Goal: Information Seeking & Learning: Learn about a topic

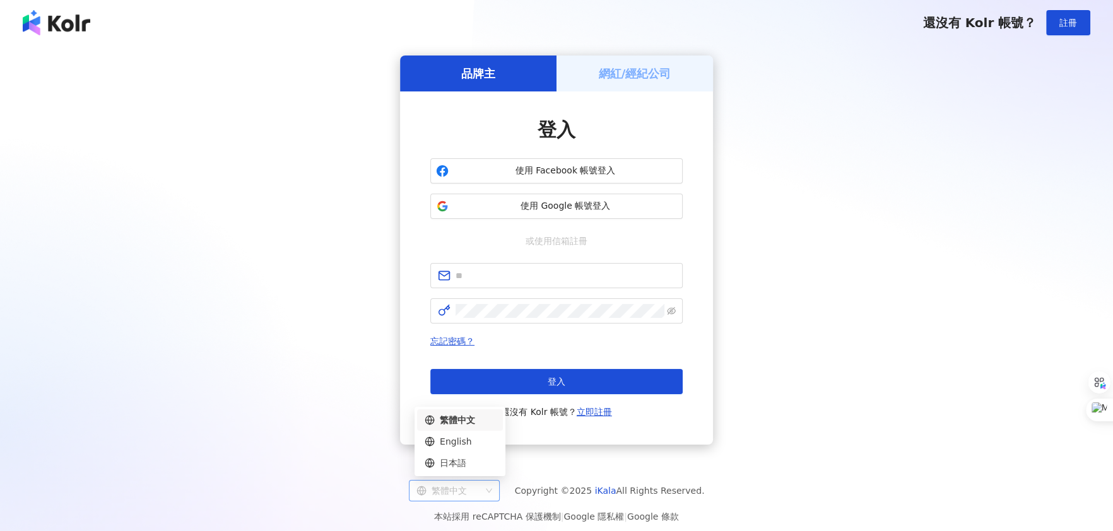
click at [447, 492] on div "繁體中文" at bounding box center [448, 491] width 64 height 20
click at [440, 436] on div "English" at bounding box center [459, 442] width 71 height 14
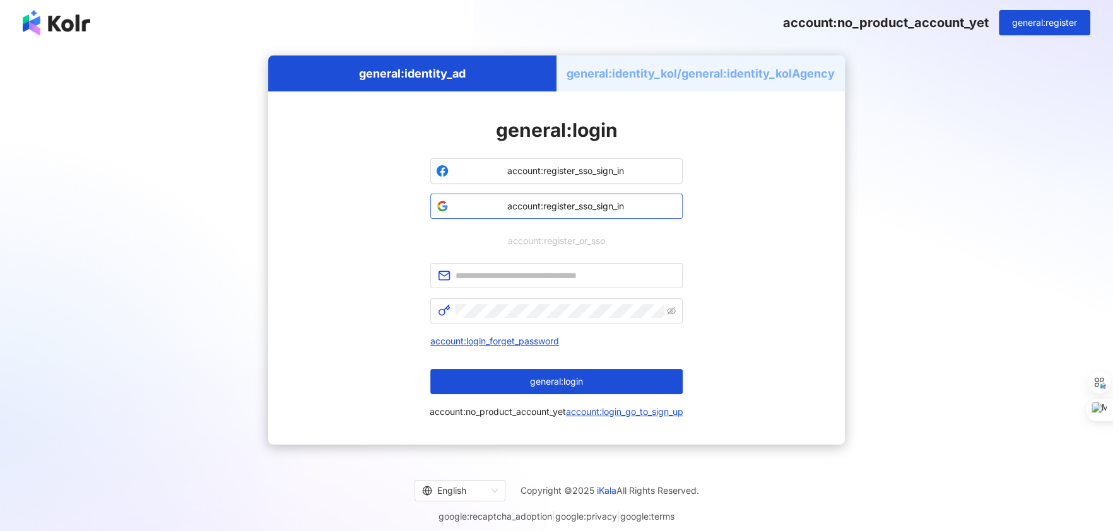
click at [546, 199] on button "account:register_sso_sign_in" at bounding box center [556, 206] width 252 height 25
click at [556, 204] on span "account:register_sso_sign_in" at bounding box center [564, 206] width 223 height 13
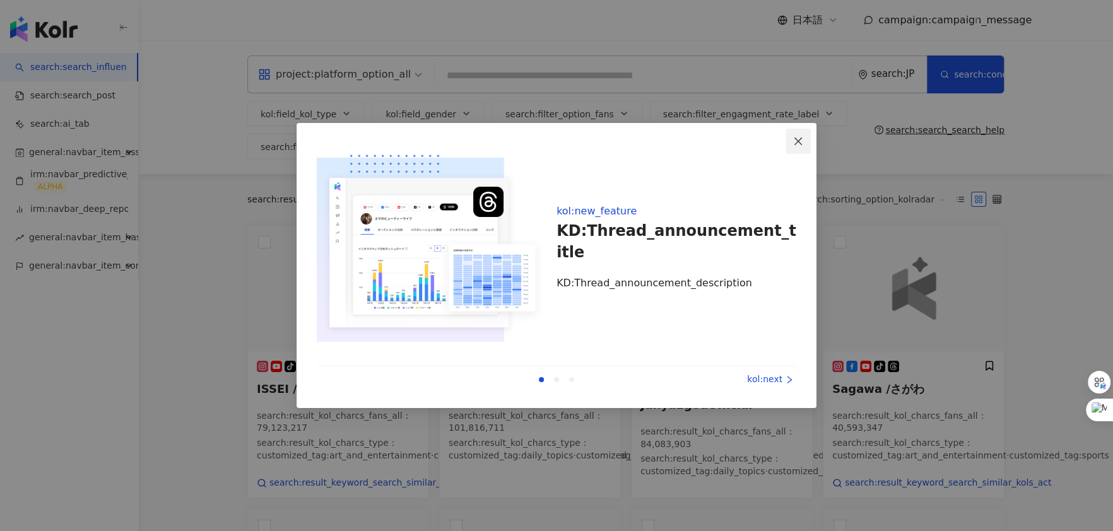
click at [798, 142] on icon "close" at bounding box center [798, 141] width 8 height 8
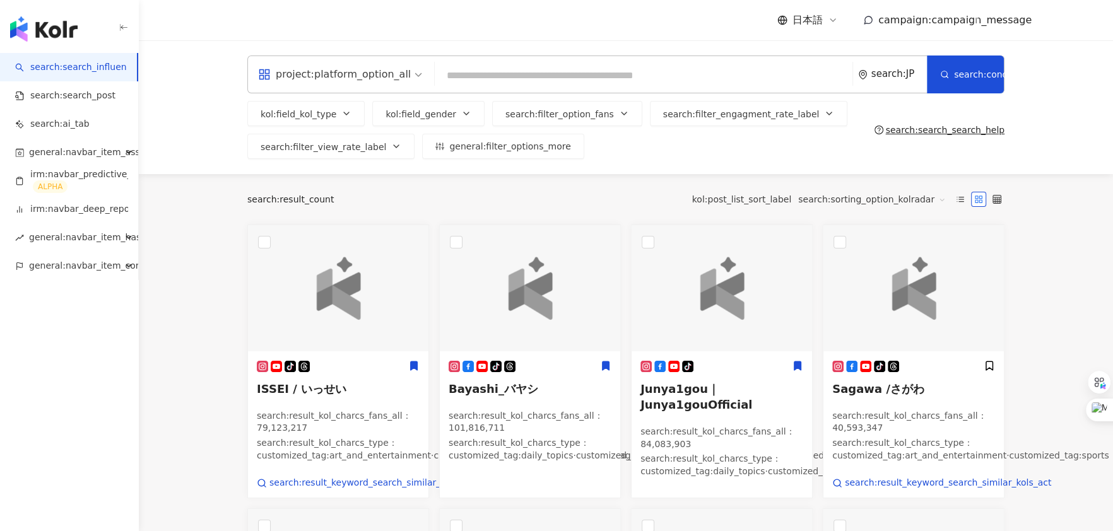
click at [898, 16] on span "campaign:campaign_message" at bounding box center [954, 20] width 153 height 12
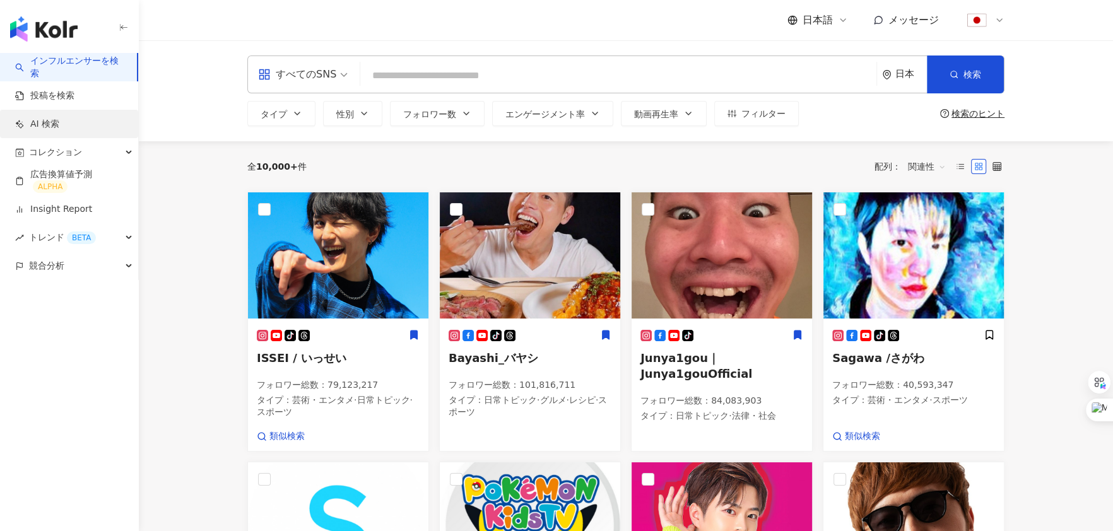
click at [59, 125] on link "AI 検索" at bounding box center [37, 124] width 44 height 13
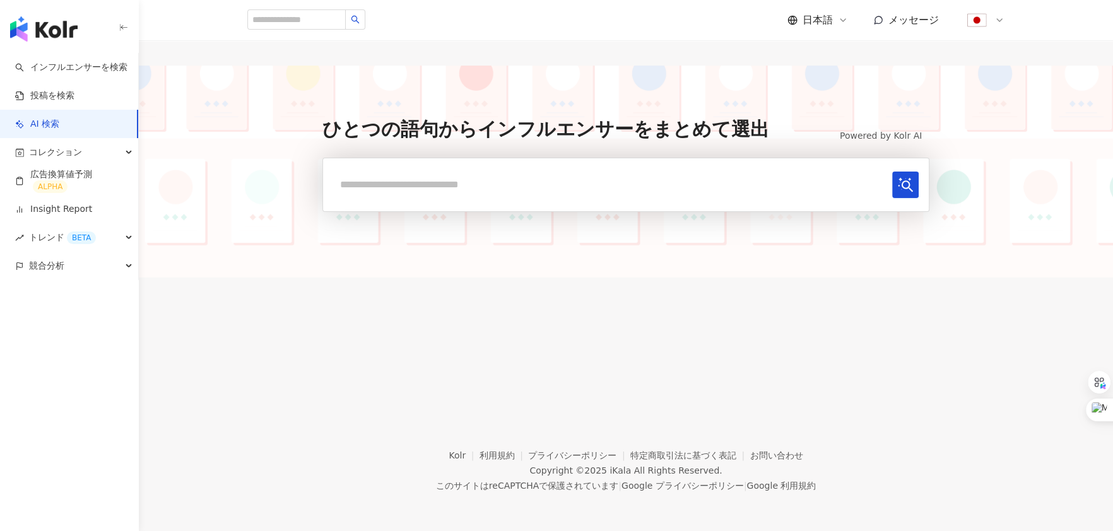
click at [808, 28] on div "日本語 メッセージ" at bounding box center [895, 20] width 217 height 25
click at [806, 23] on span "日本語" at bounding box center [817, 20] width 30 height 14
click at [809, 76] on div "English" at bounding box center [828, 82] width 63 height 22
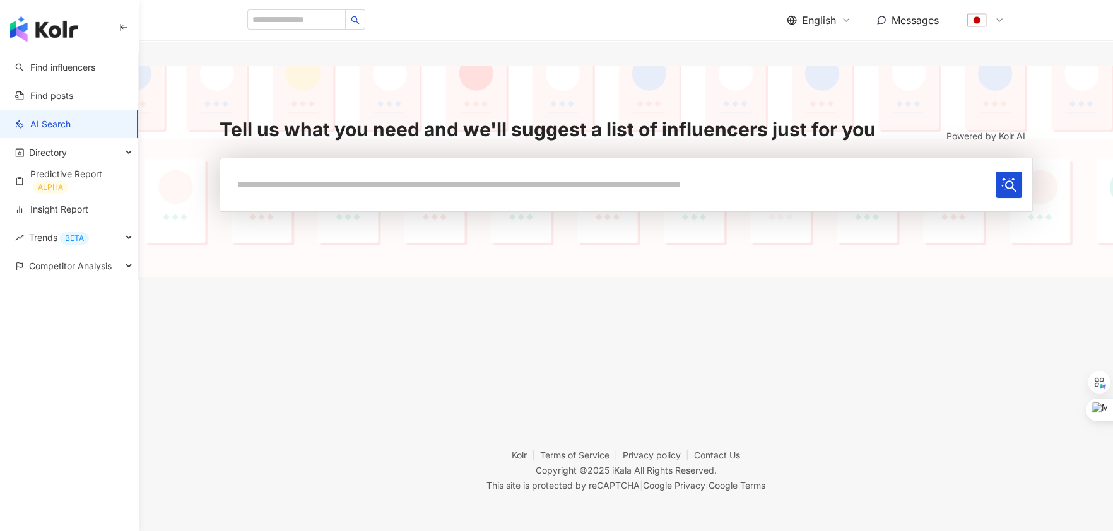
click at [71, 125] on link "AI Search" at bounding box center [43, 124] width 56 height 13
click at [390, 177] on input "text" at bounding box center [610, 185] width 760 height 26
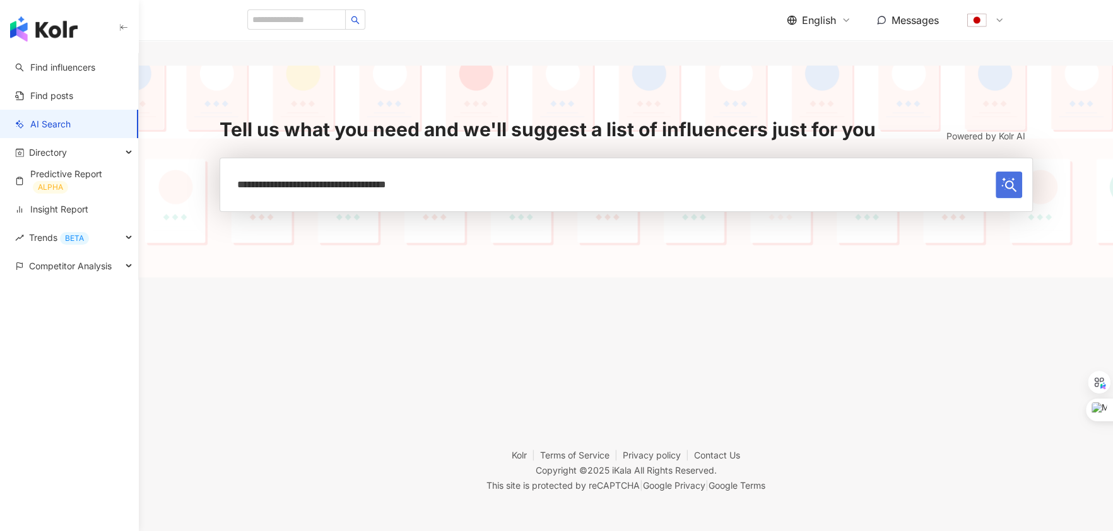
type input "**********"
click at [1003, 192] on button "submit" at bounding box center [1008, 185] width 26 height 26
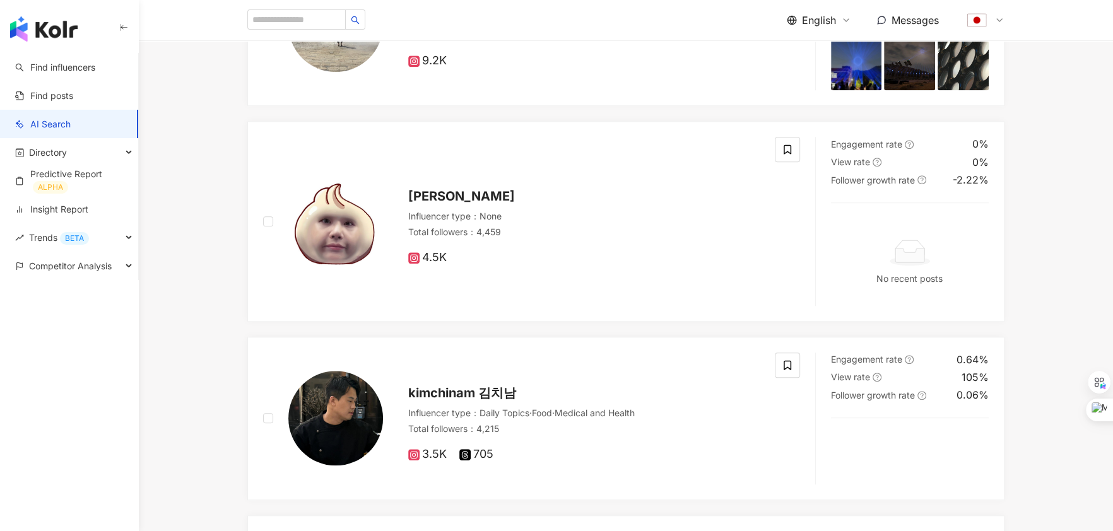
scroll to position [1000, 0]
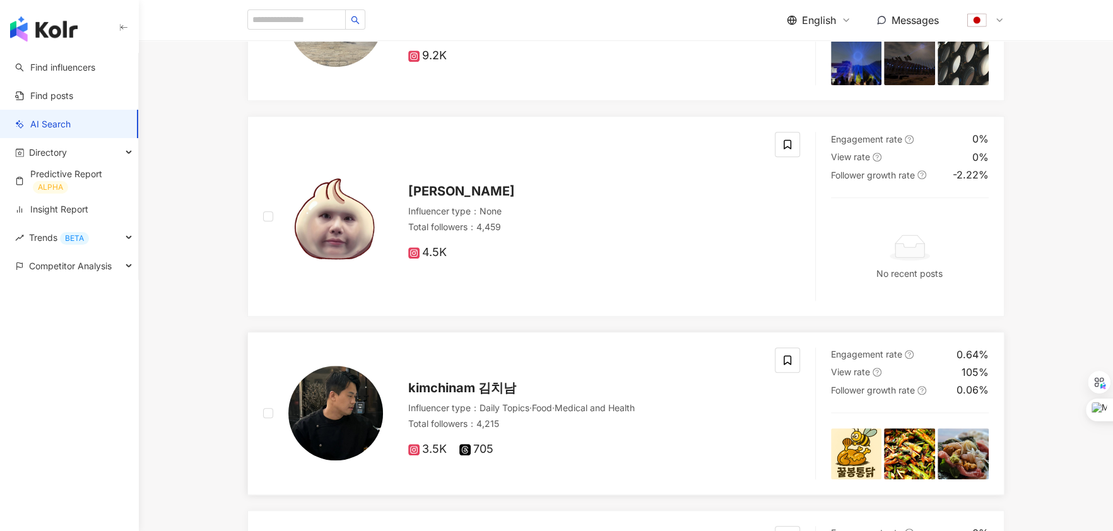
click at [913, 454] on img at bounding box center [909, 453] width 51 height 51
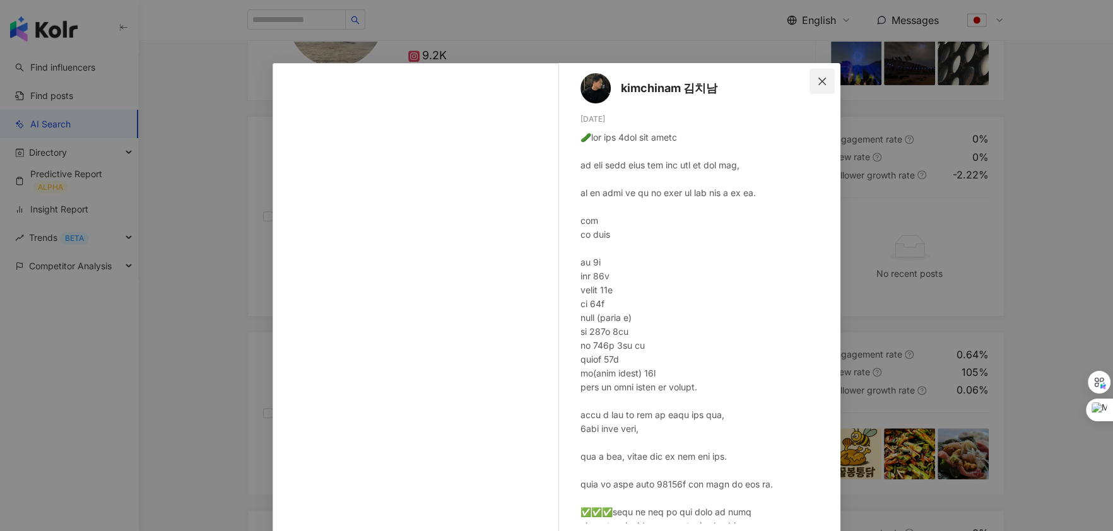
click at [821, 88] on button "Close" at bounding box center [821, 81] width 25 height 25
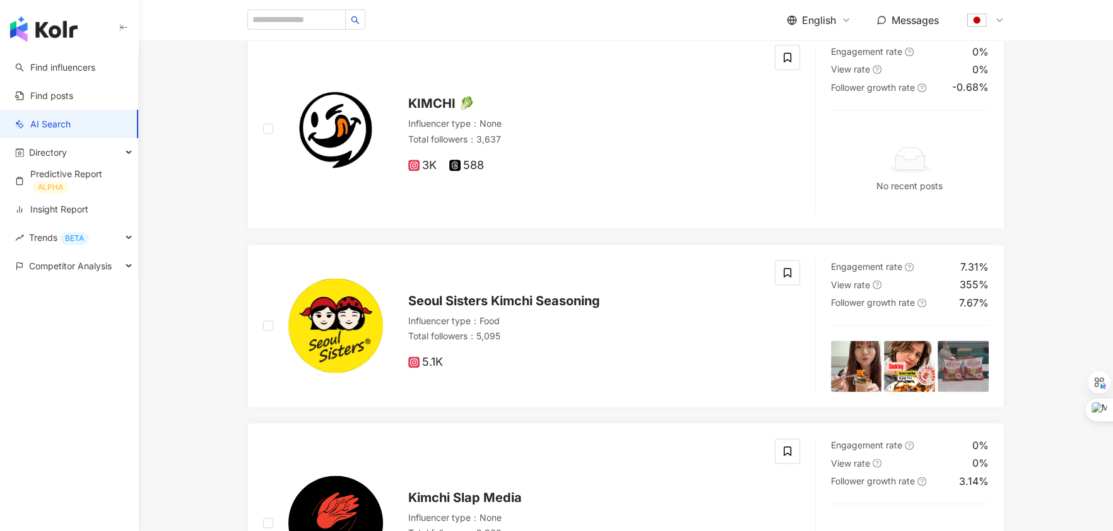
scroll to position [0, 0]
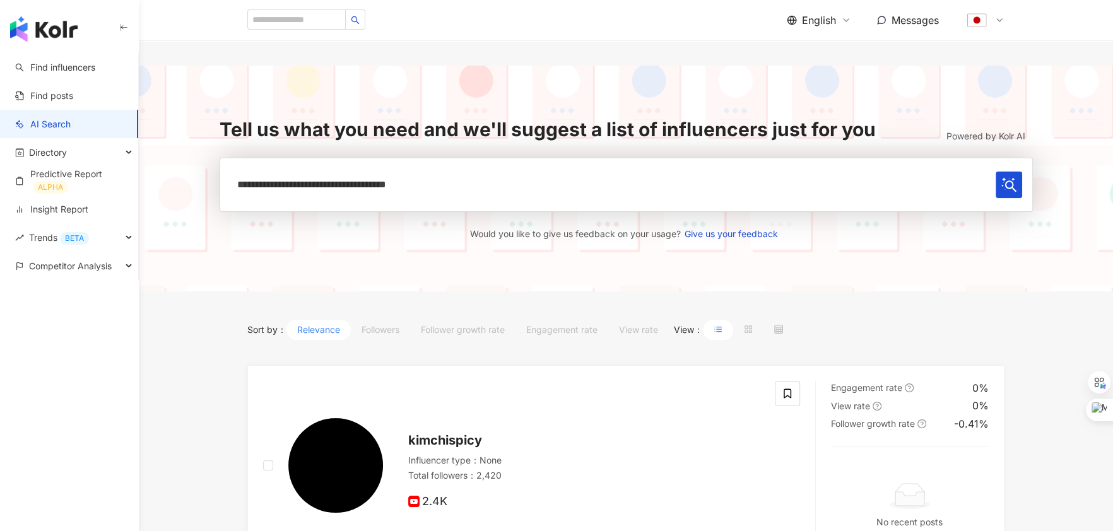
click at [633, 173] on input "**********" at bounding box center [610, 185] width 760 height 26
click at [618, 189] on input "**********" at bounding box center [610, 185] width 760 height 26
drag, startPoint x: 618, startPoint y: 189, endPoint x: 254, endPoint y: 119, distance: 370.6
click at [254, 119] on div "**********" at bounding box center [625, 178] width 813 height 125
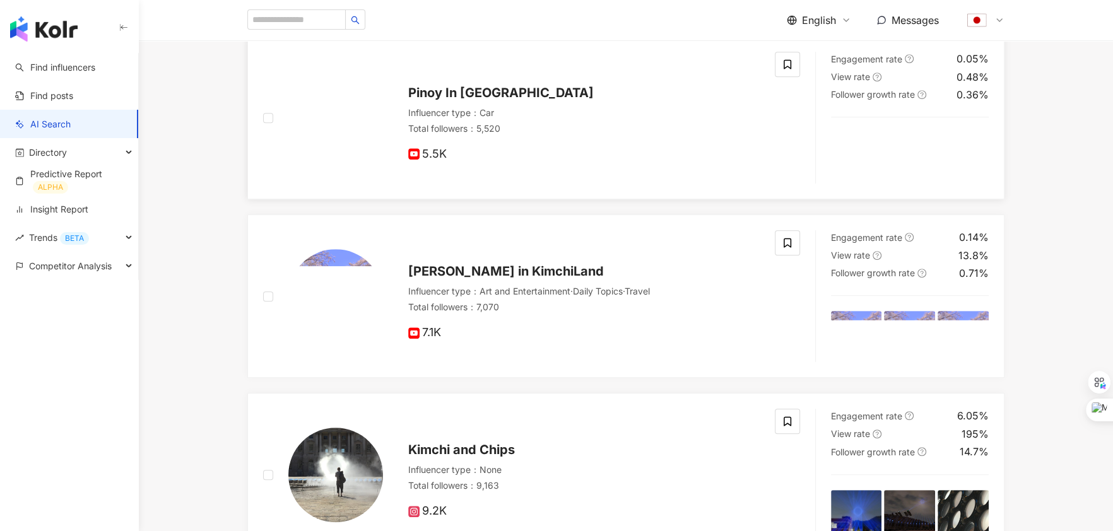
scroll to position [269, 0]
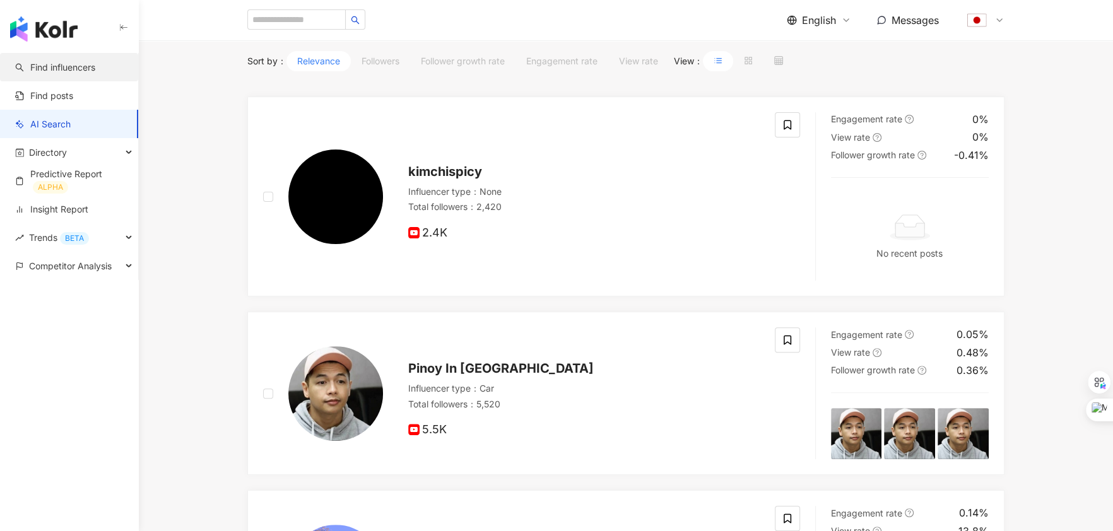
click at [76, 73] on link "Find influencers" at bounding box center [55, 67] width 80 height 13
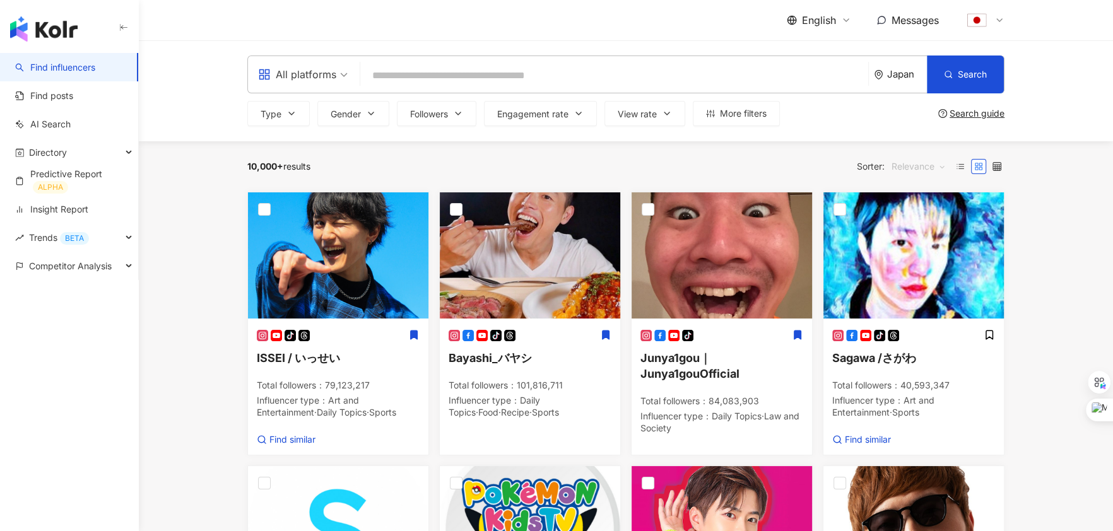
click at [927, 164] on span "Relevance" at bounding box center [918, 166] width 54 height 20
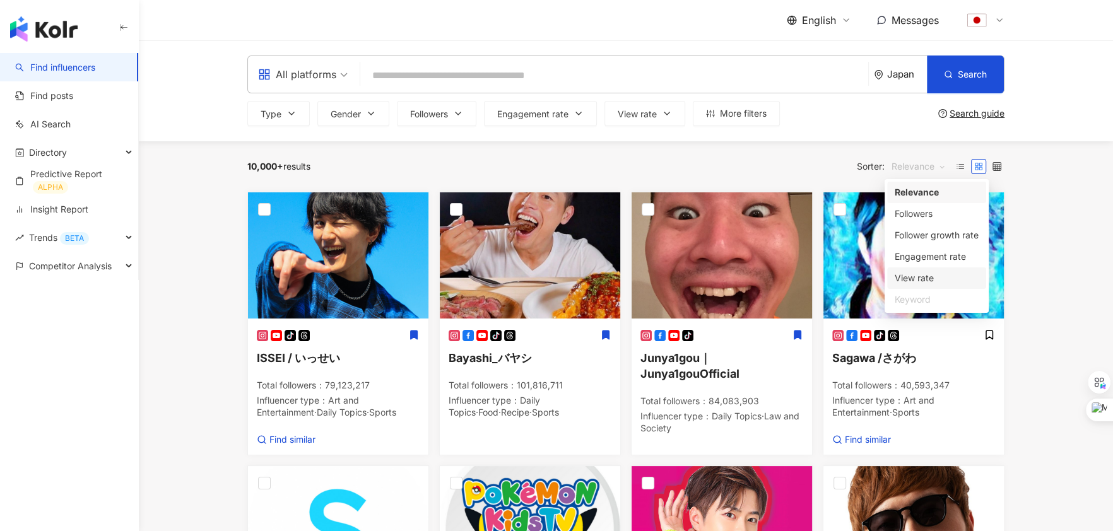
click at [614, 78] on input "search" at bounding box center [614, 76] width 498 height 24
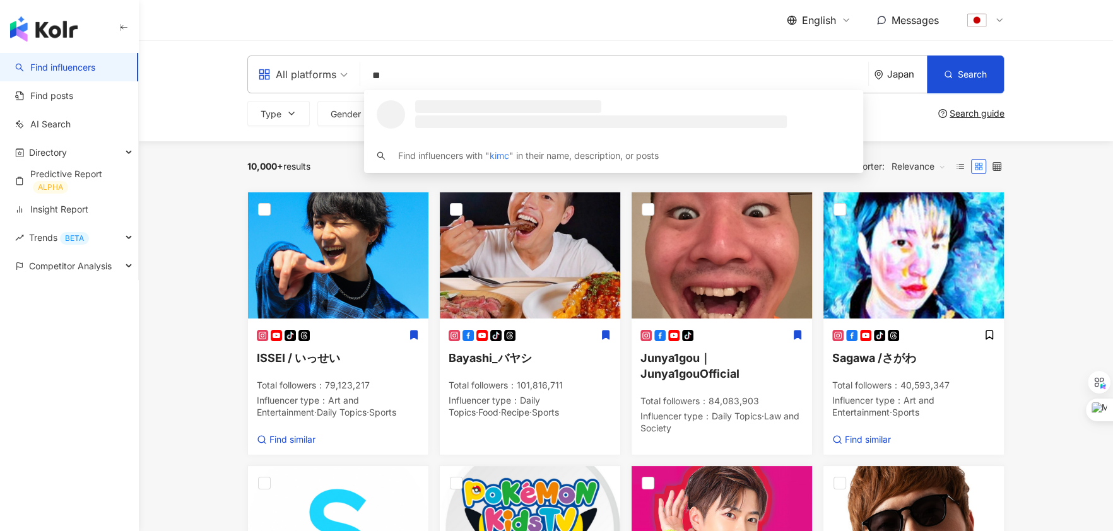
type input "*"
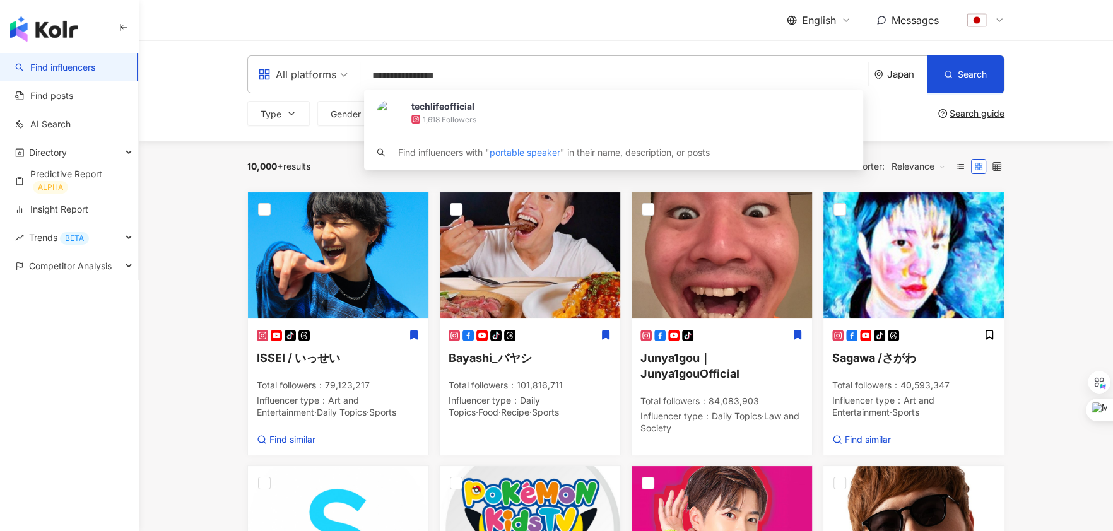
click at [373, 78] on input "**********" at bounding box center [614, 76] width 498 height 24
click at [493, 79] on input "**********" at bounding box center [614, 76] width 498 height 24
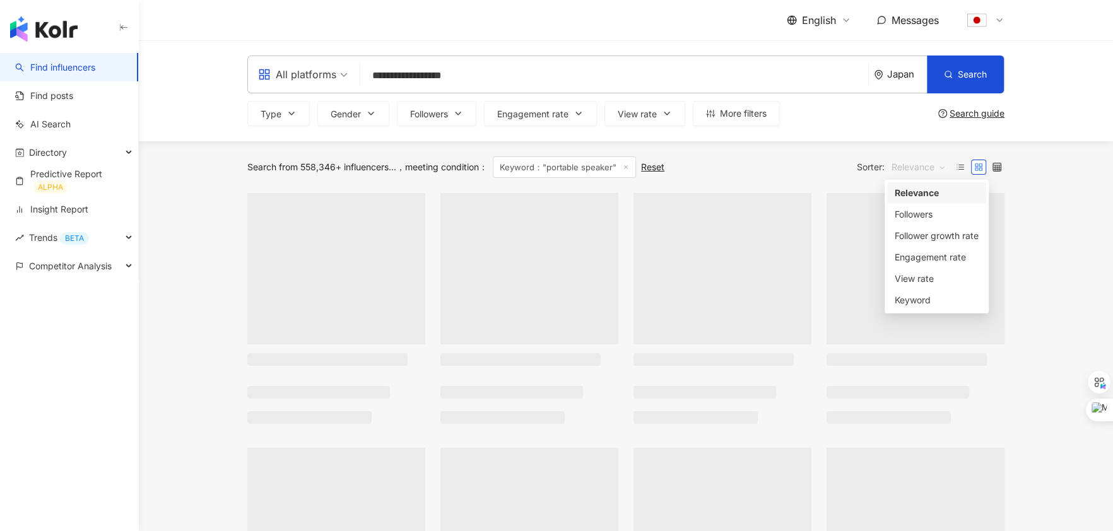
click at [913, 171] on span "Relevance" at bounding box center [918, 167] width 54 height 20
type input "**********"
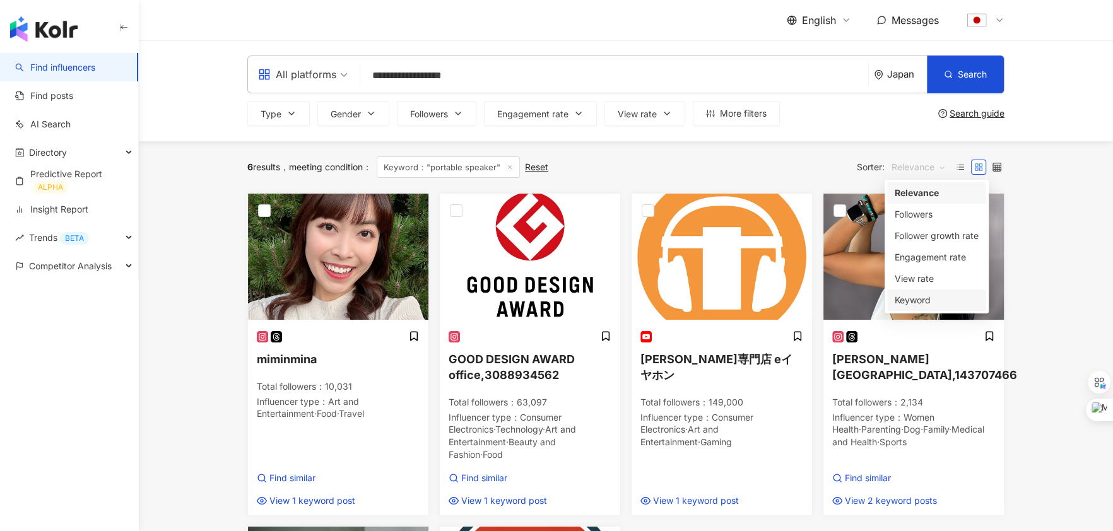
click at [925, 298] on div "Keyword" at bounding box center [936, 300] width 84 height 14
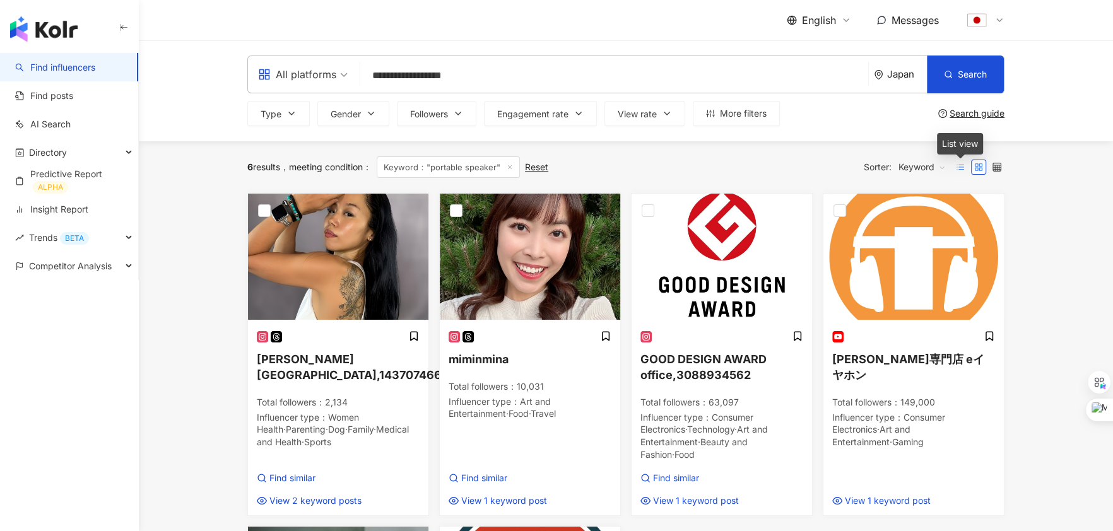
click at [961, 165] on icon at bounding box center [960, 167] width 9 height 9
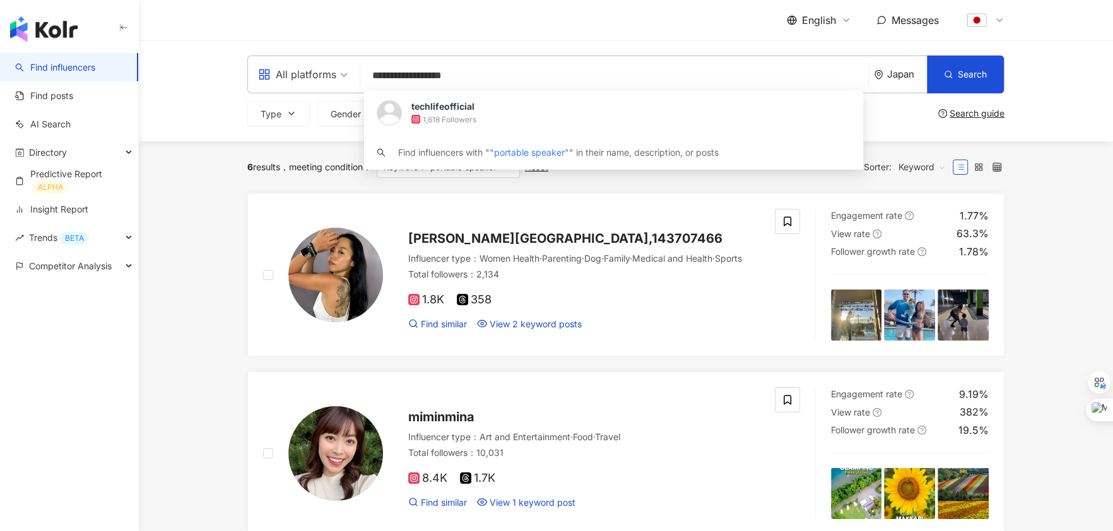
drag, startPoint x: 469, startPoint y: 76, endPoint x: 317, endPoint y: 28, distance: 159.4
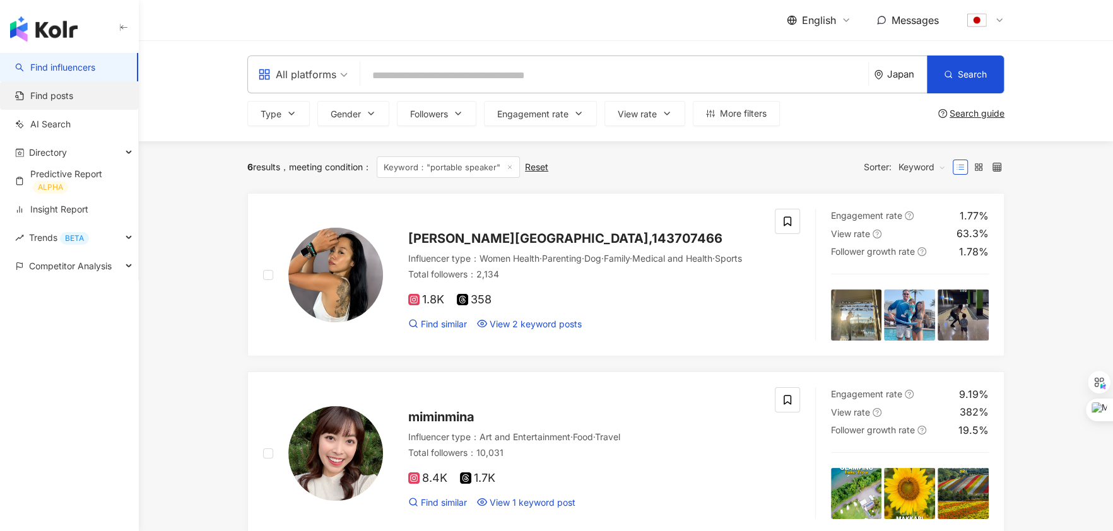
click at [73, 94] on link "Find posts" at bounding box center [44, 96] width 58 height 13
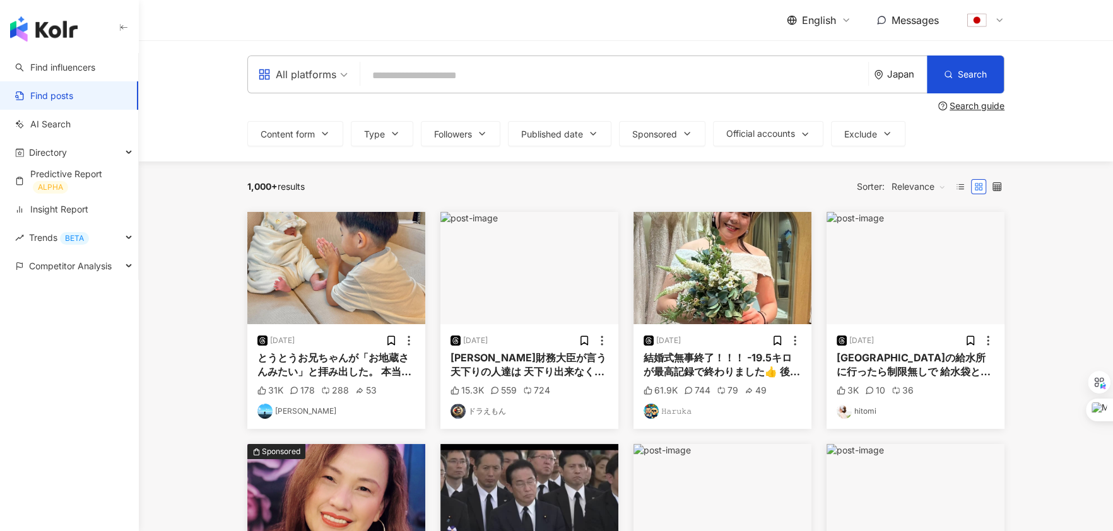
click at [462, 80] on input "search" at bounding box center [614, 75] width 498 height 27
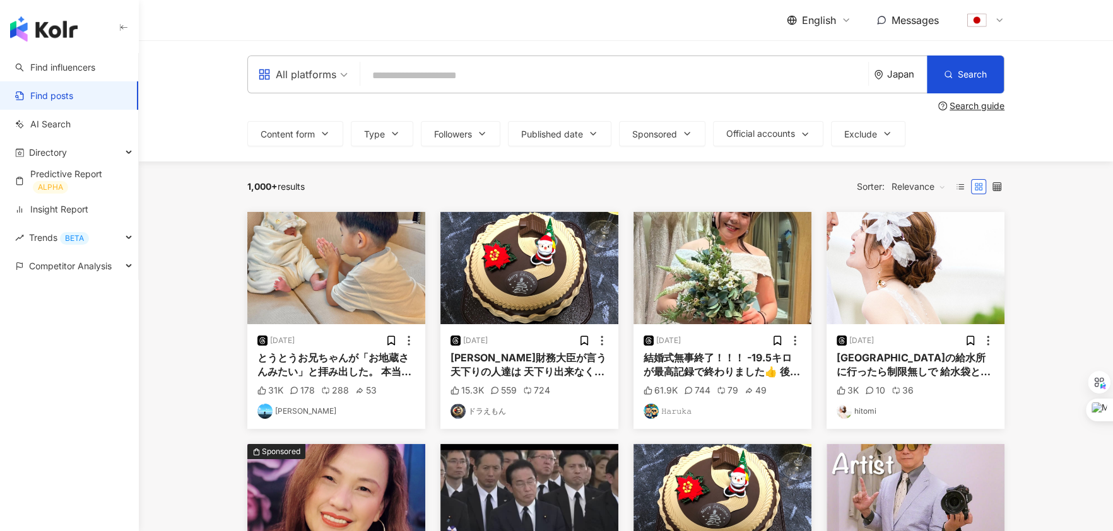
paste input "**********"
type input "**********"
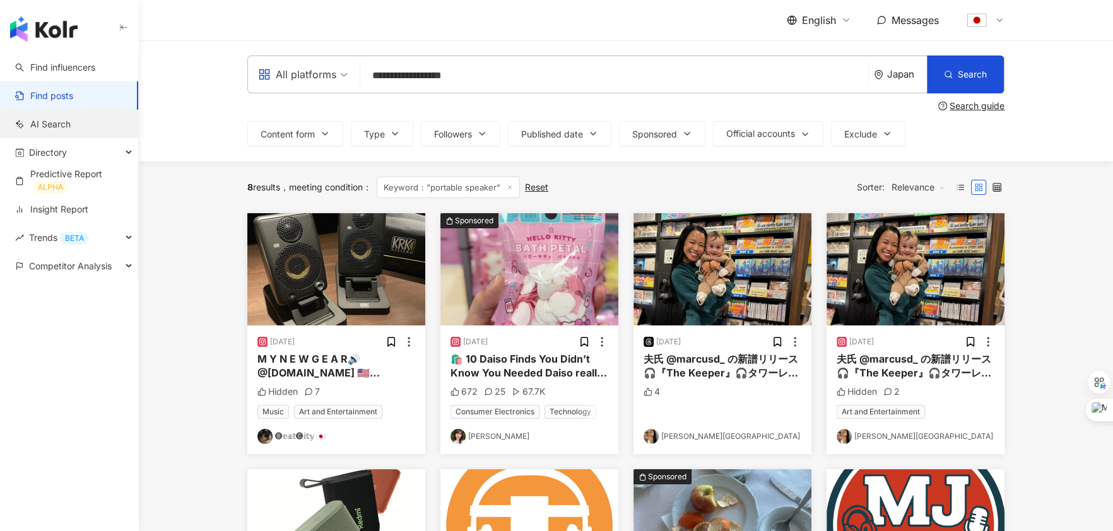
click at [71, 119] on link "AI Search" at bounding box center [43, 124] width 56 height 13
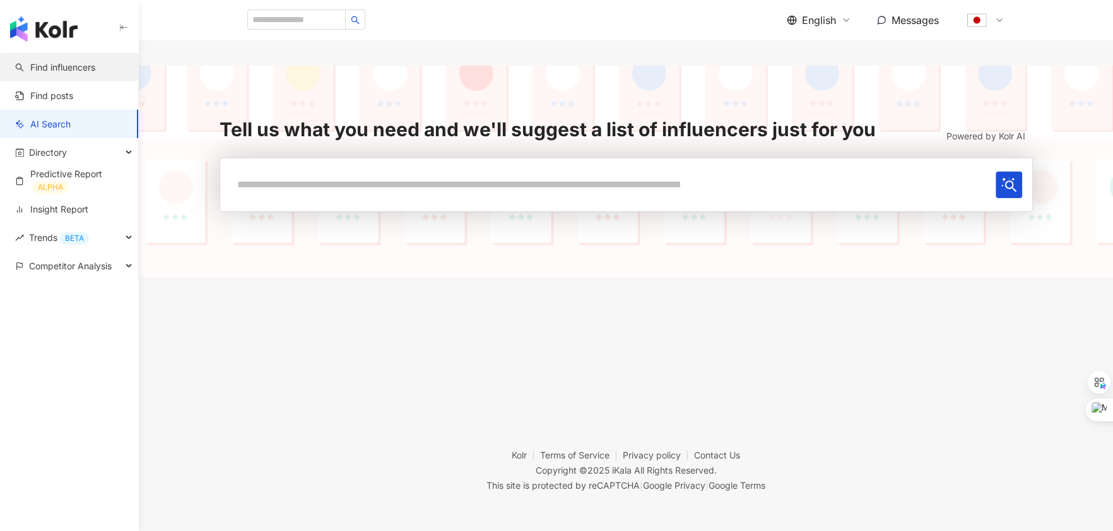
click at [75, 72] on link "Find influencers" at bounding box center [55, 67] width 80 height 13
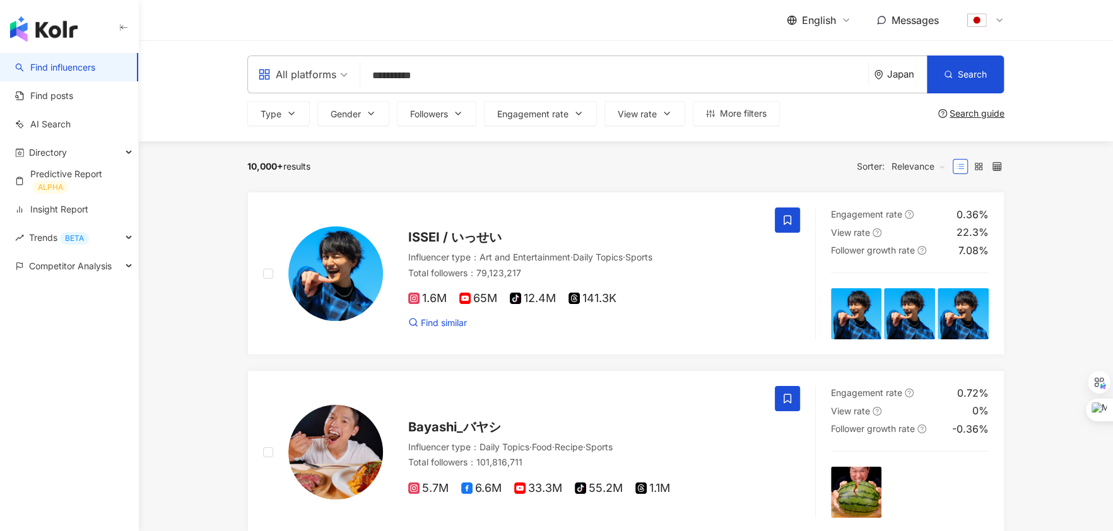
type input "**********"
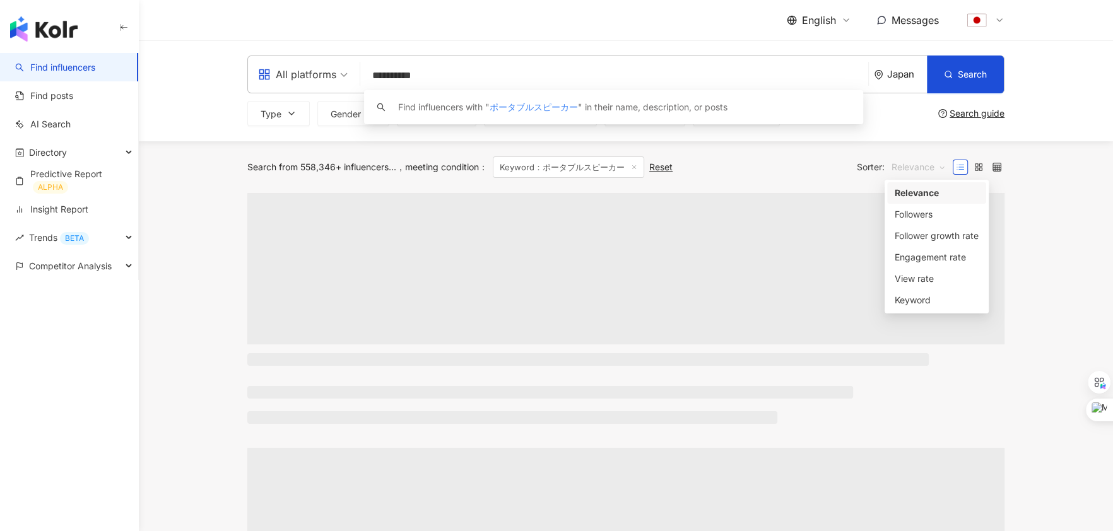
click at [911, 166] on span "Relevance" at bounding box center [918, 167] width 54 height 20
click at [930, 292] on div "Keyword" at bounding box center [936, 299] width 99 height 21
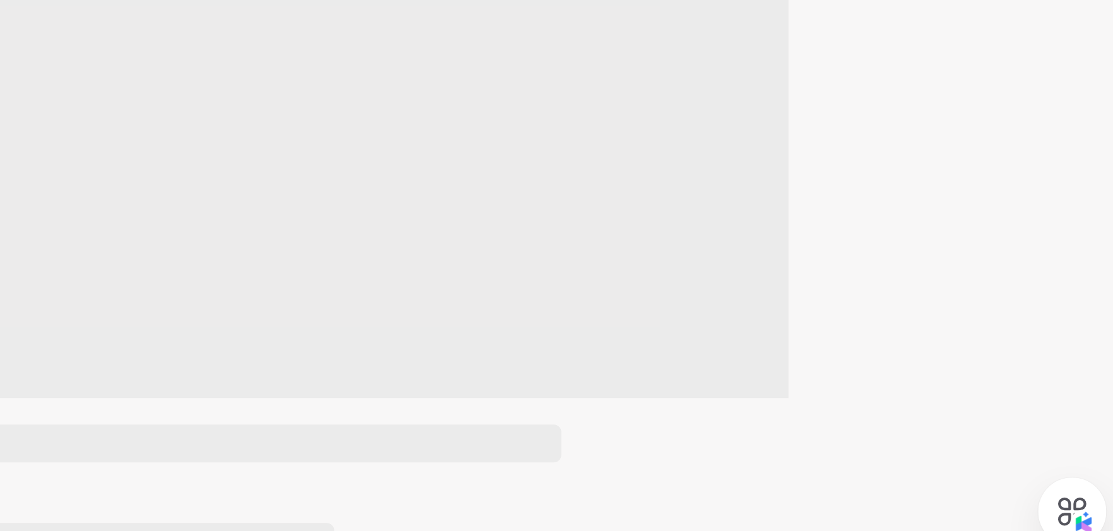
click at [937, 303] on span at bounding box center [625, 268] width 757 height 151
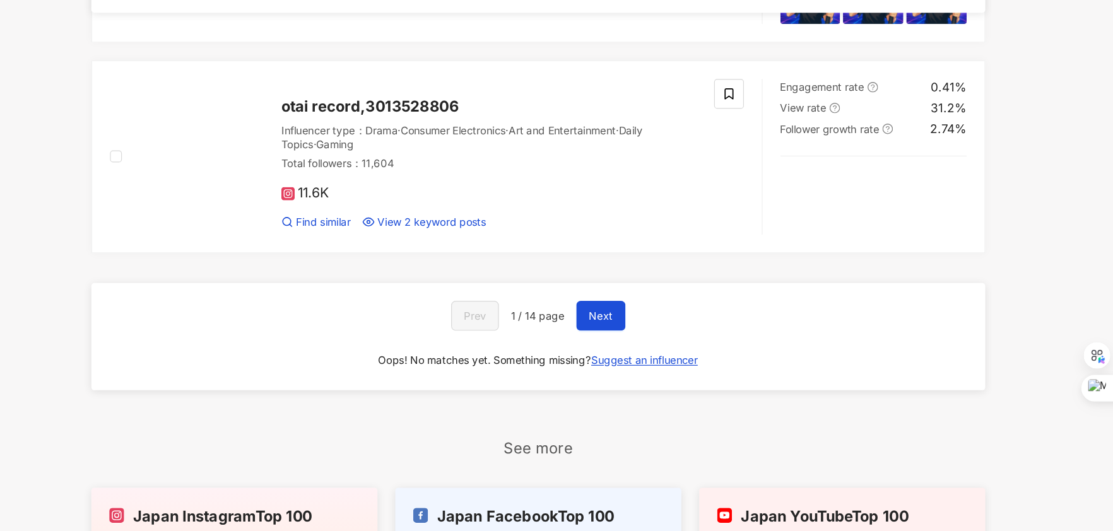
scroll to position [2028, 0]
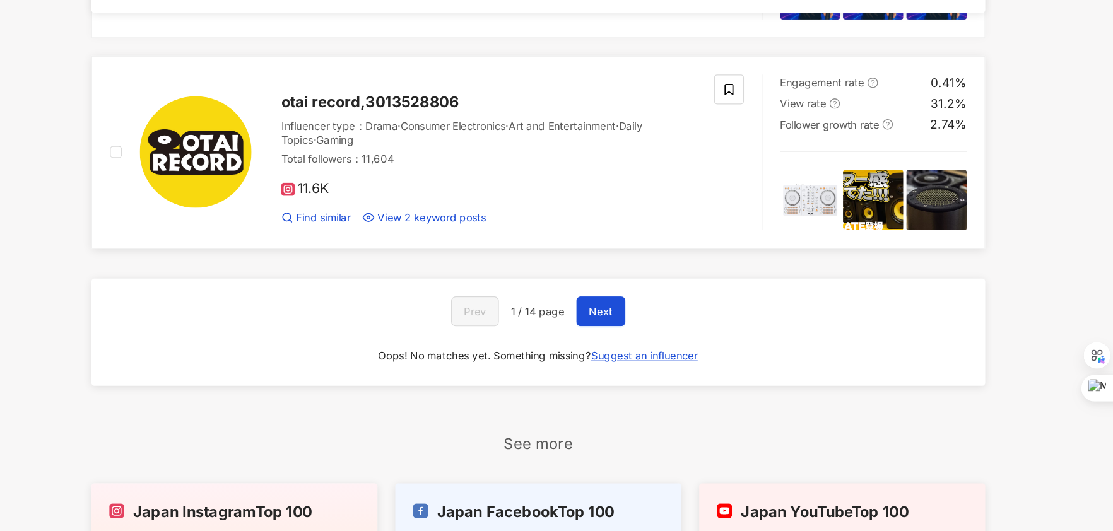
click at [970, 248] on img at bounding box center [962, 250] width 51 height 51
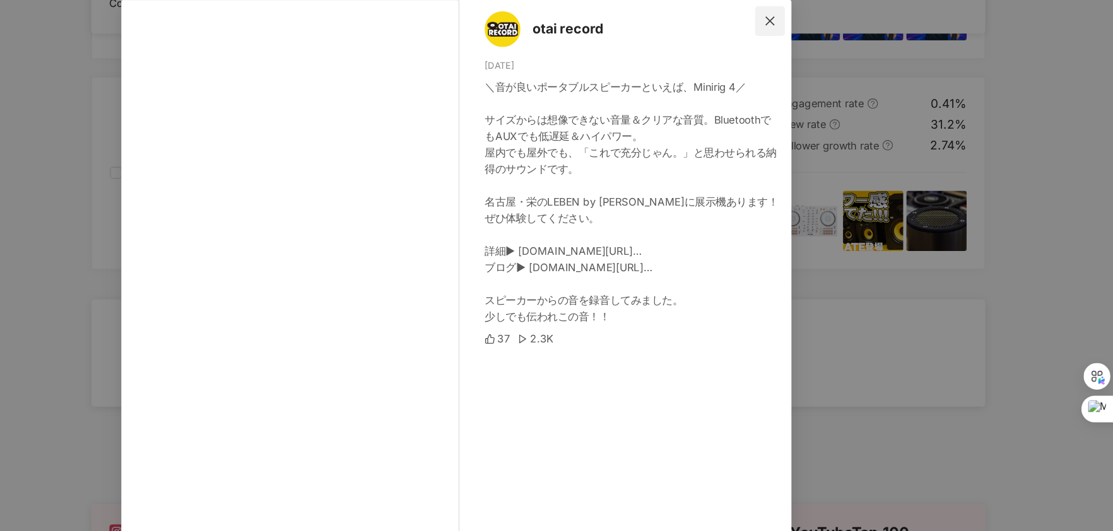
click at [815, 83] on span "Close" at bounding box center [821, 81] width 25 height 10
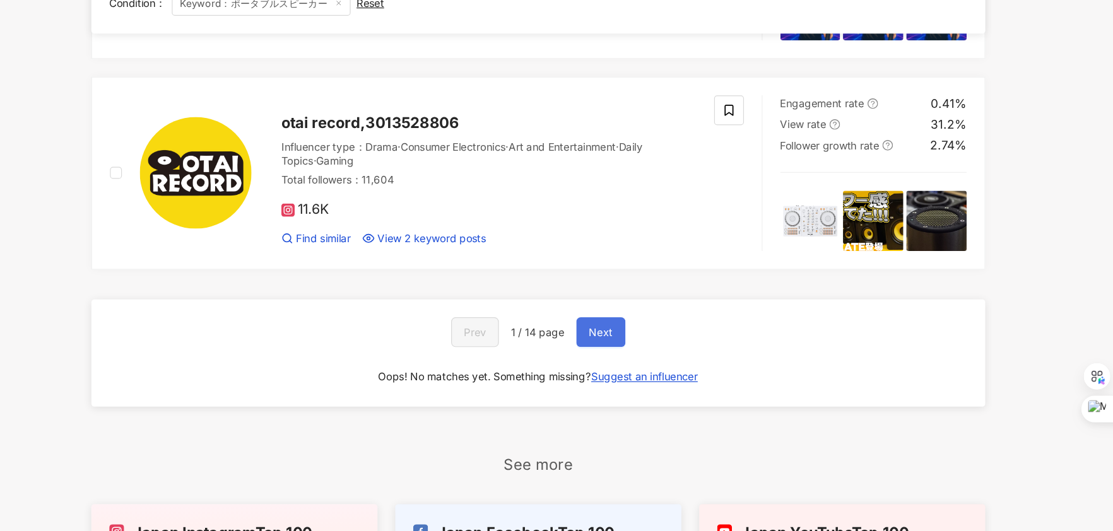
click at [684, 341] on span "Next" at bounding box center [679, 345] width 20 height 10
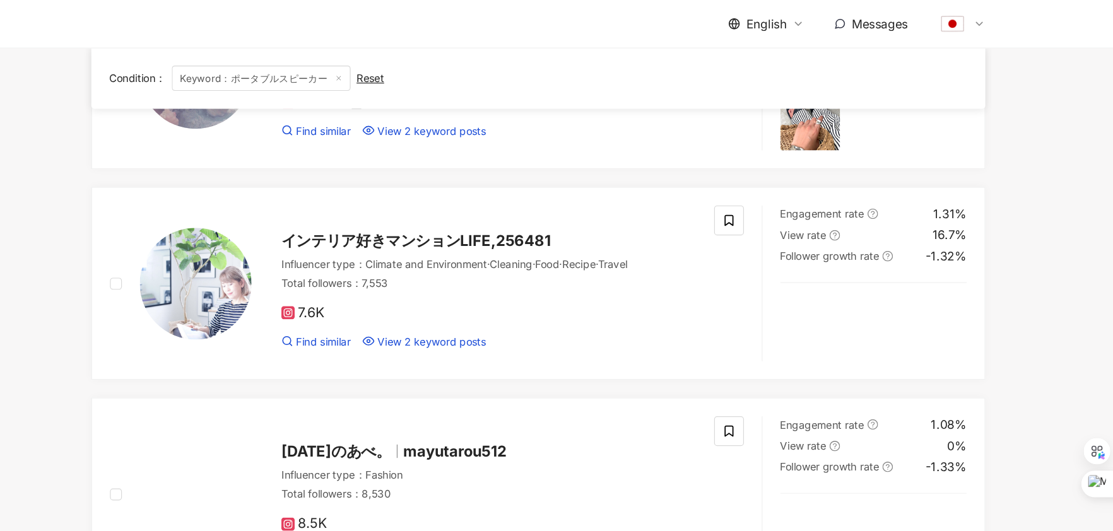
scroll to position [0, 0]
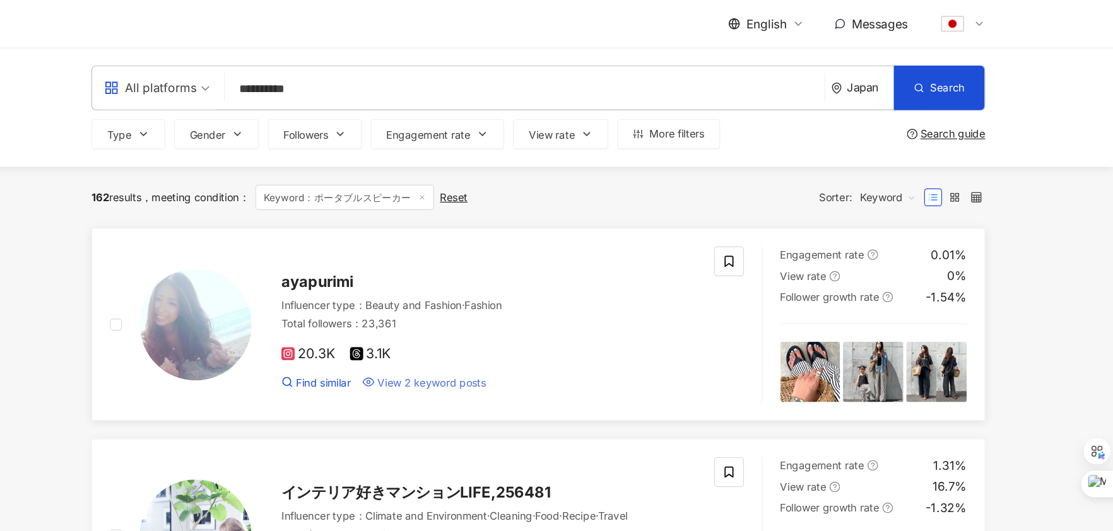
click at [556, 322] on span "View 2 keyword posts" at bounding box center [535, 324] width 92 height 13
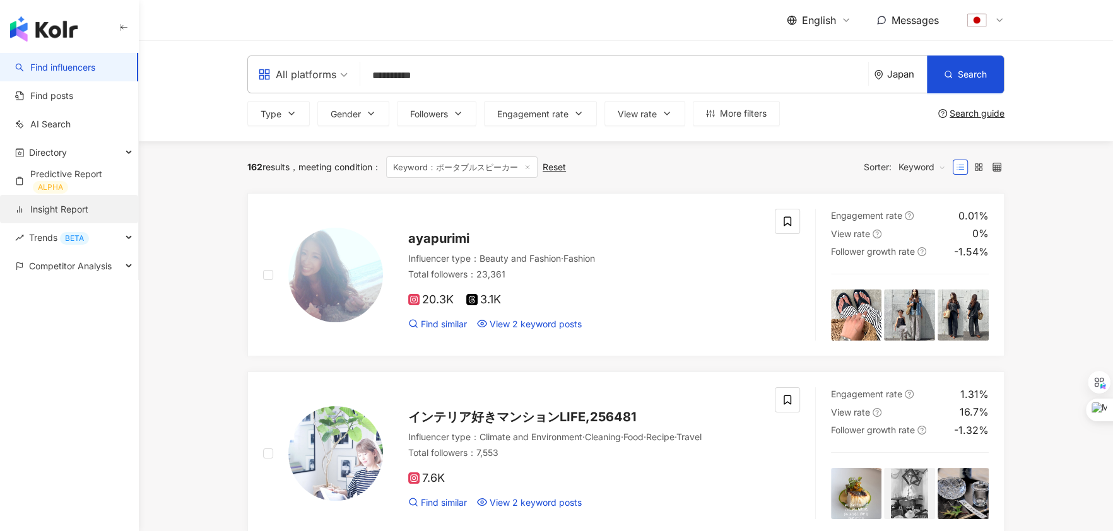
click at [67, 203] on link "Insight Report" at bounding box center [51, 209] width 73 height 13
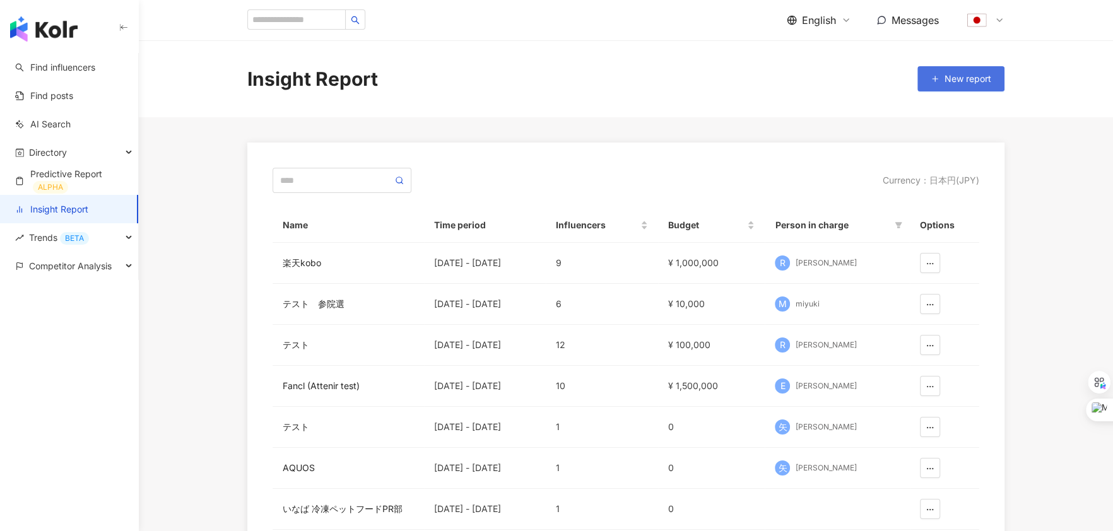
click at [981, 77] on span "New report" at bounding box center [967, 79] width 47 height 10
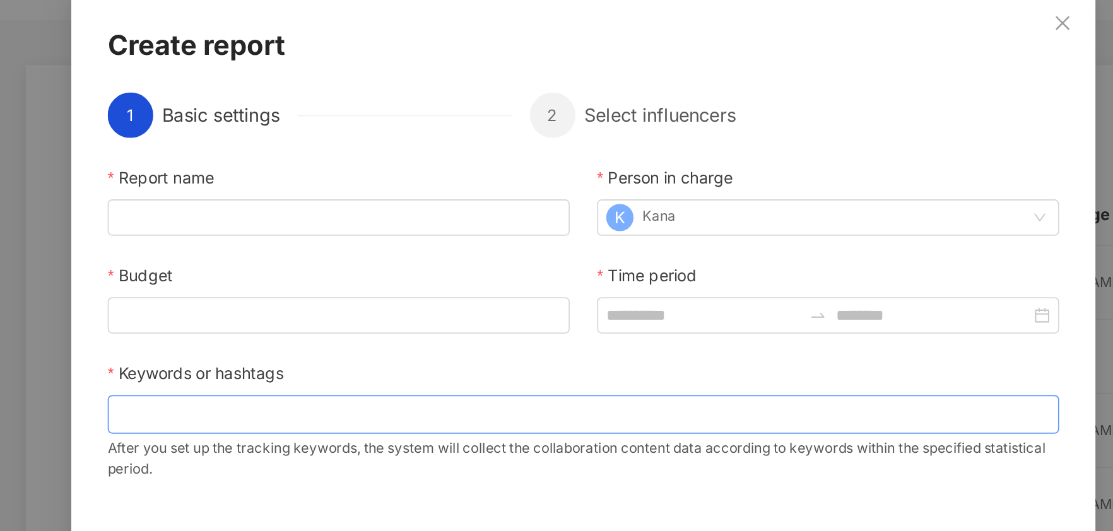
click at [454, 344] on div at bounding box center [556, 335] width 527 height 21
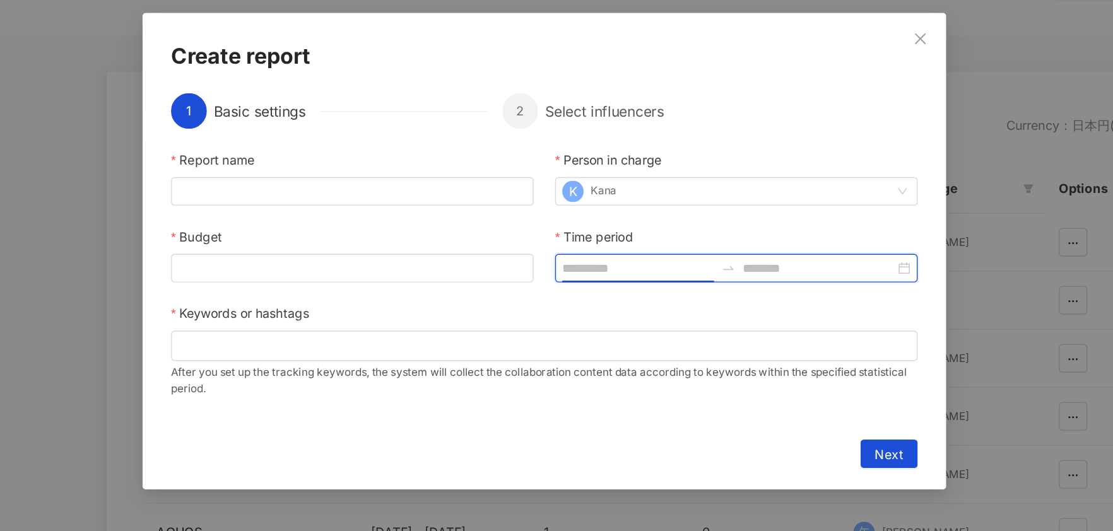
click at [605, 279] on input "Time period" at bounding box center [622, 281] width 107 height 14
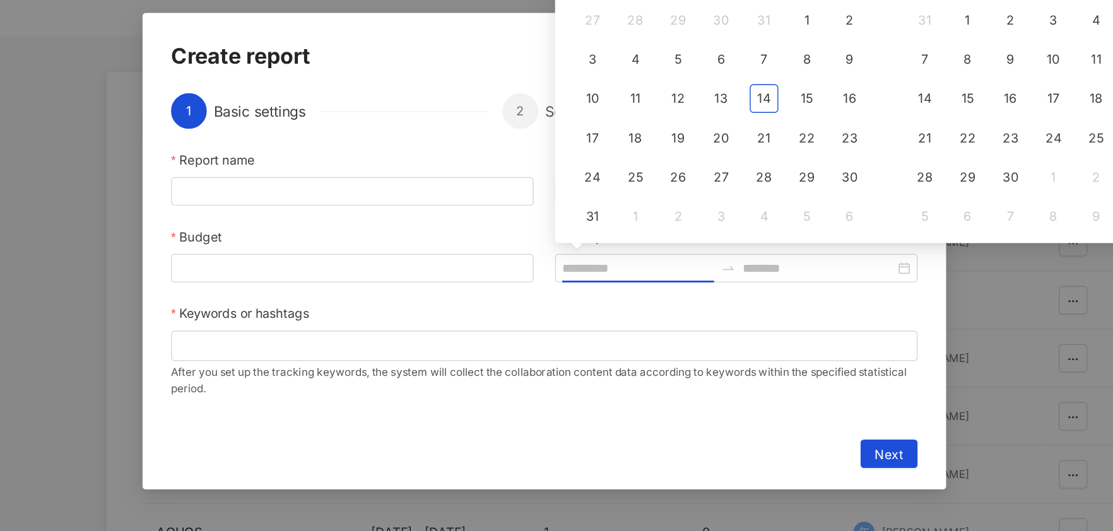
click at [616, 300] on div "Report name Person in charge K Kana Budget Time period Keywords or hashtags Aft…" at bounding box center [556, 292] width 527 height 189
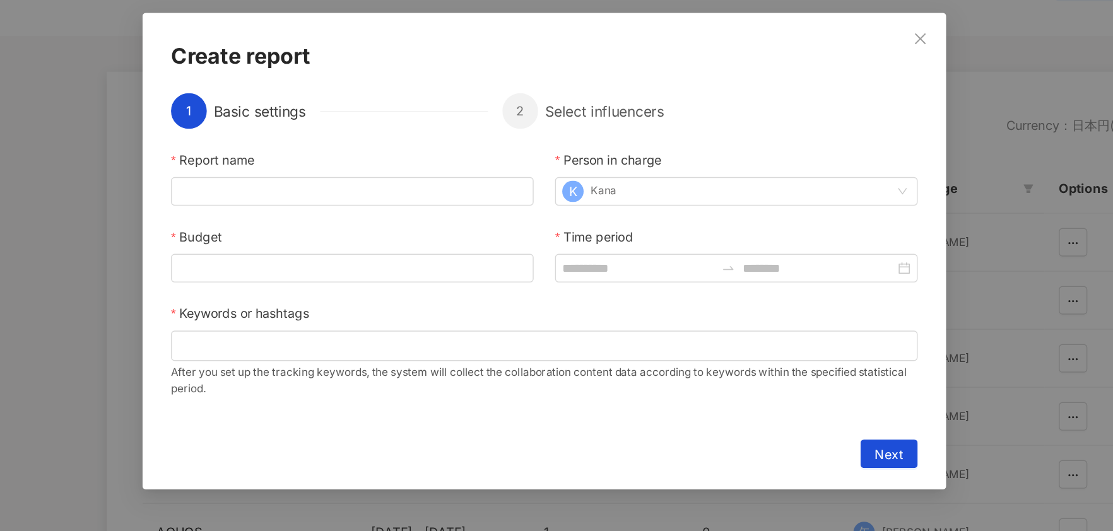
click at [575, 350] on div "After you set up the tracking keywords, the system will collect the collaborati…" at bounding box center [556, 359] width 527 height 25
click at [575, 346] on div at bounding box center [556, 335] width 527 height 21
click at [825, 121] on icon "close" at bounding box center [822, 119] width 10 height 10
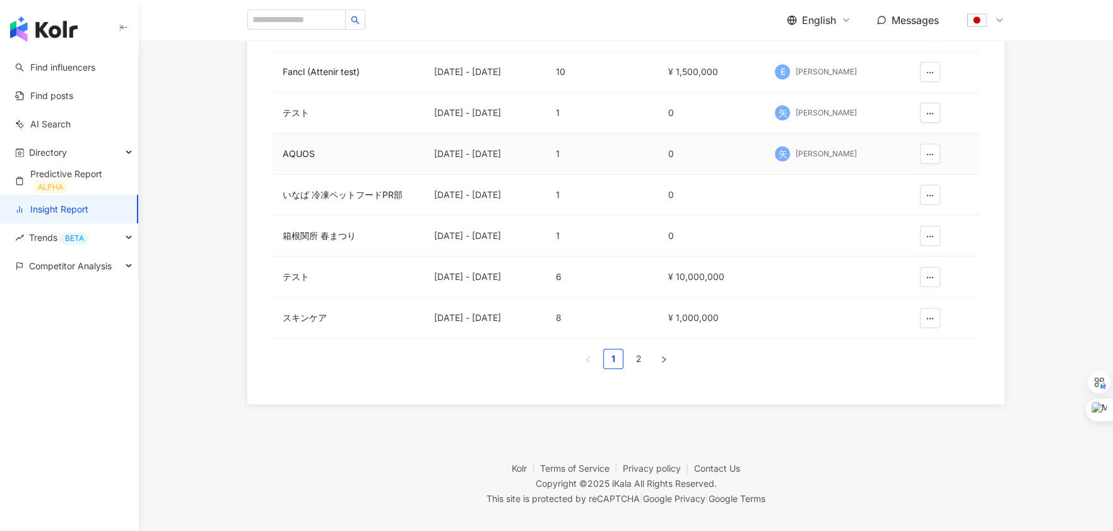
scroll to position [316, 0]
click at [634, 354] on link "2" at bounding box center [638, 357] width 19 height 19
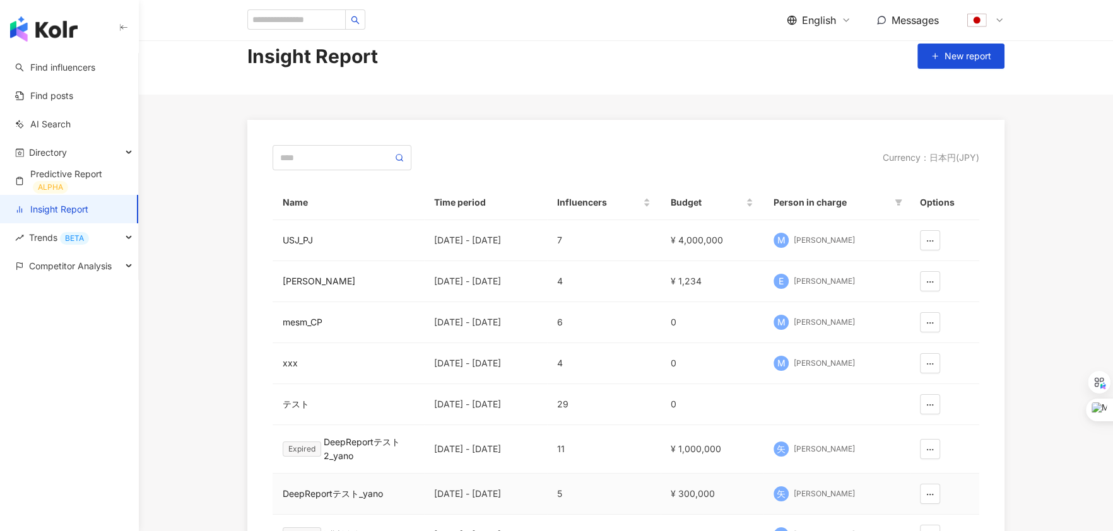
scroll to position [15, 0]
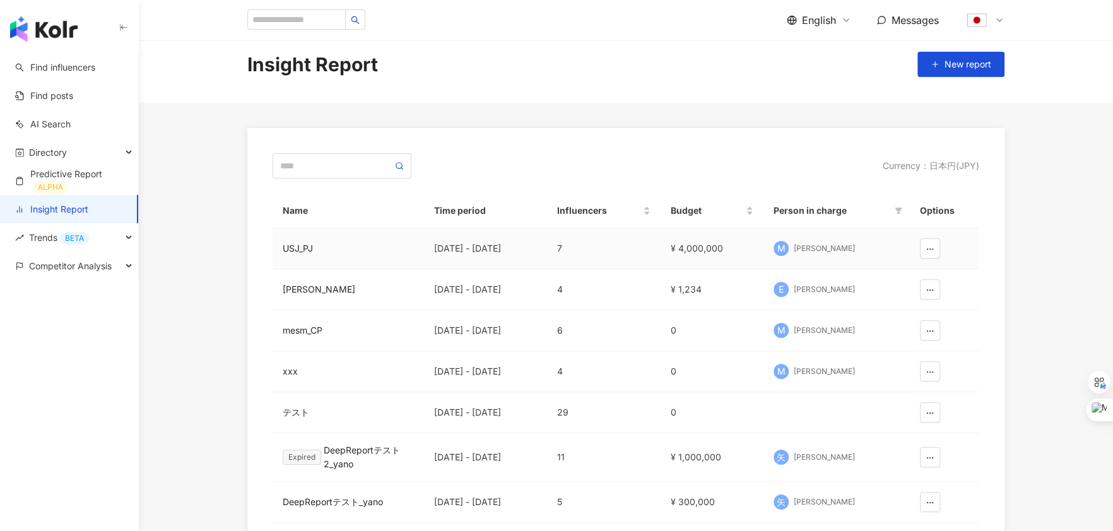
click at [302, 248] on div "USJ_PJ" at bounding box center [348, 249] width 131 height 14
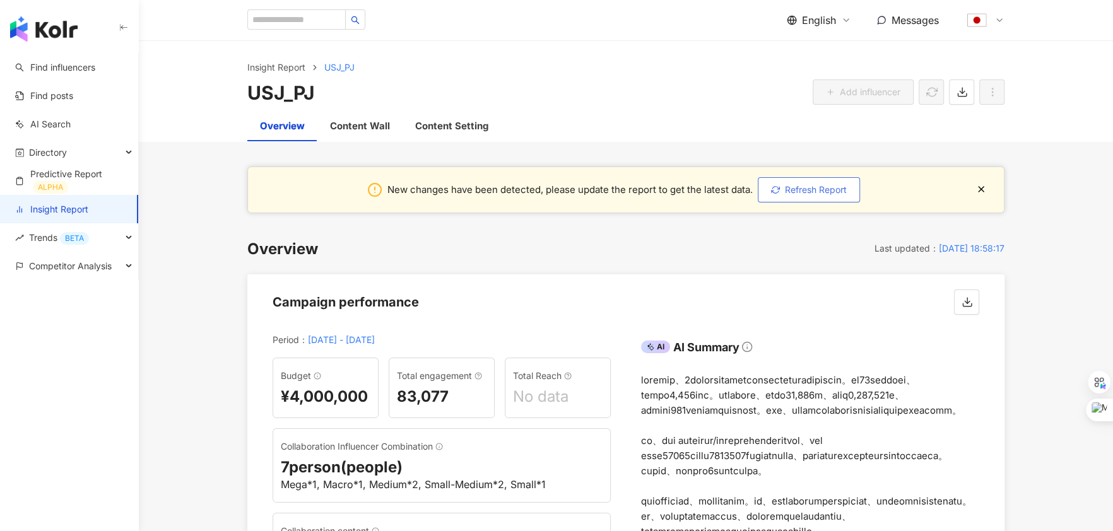
click at [805, 186] on span "Refresh Report" at bounding box center [816, 190] width 62 height 10
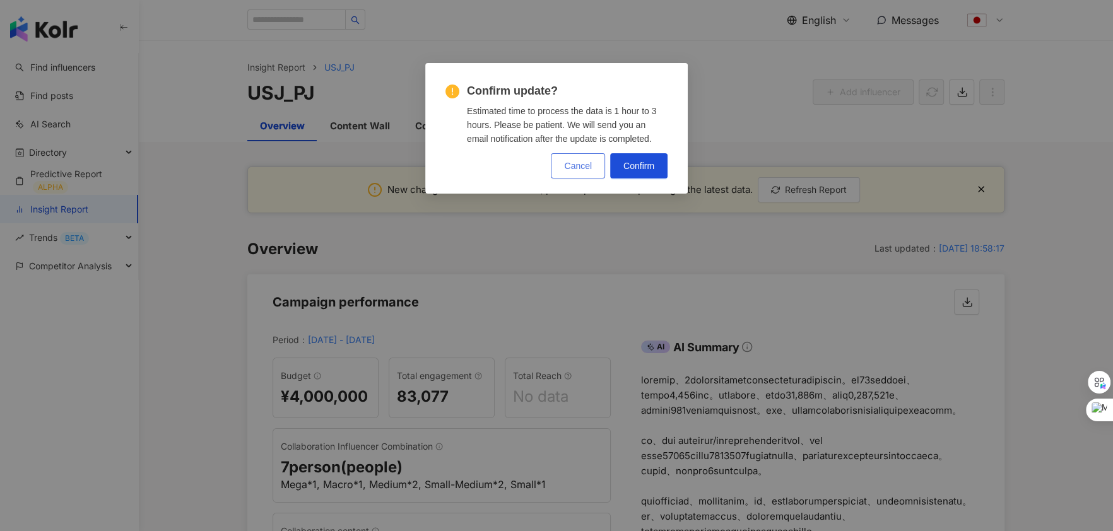
click at [582, 169] on span "Cancel" at bounding box center [578, 166] width 28 height 10
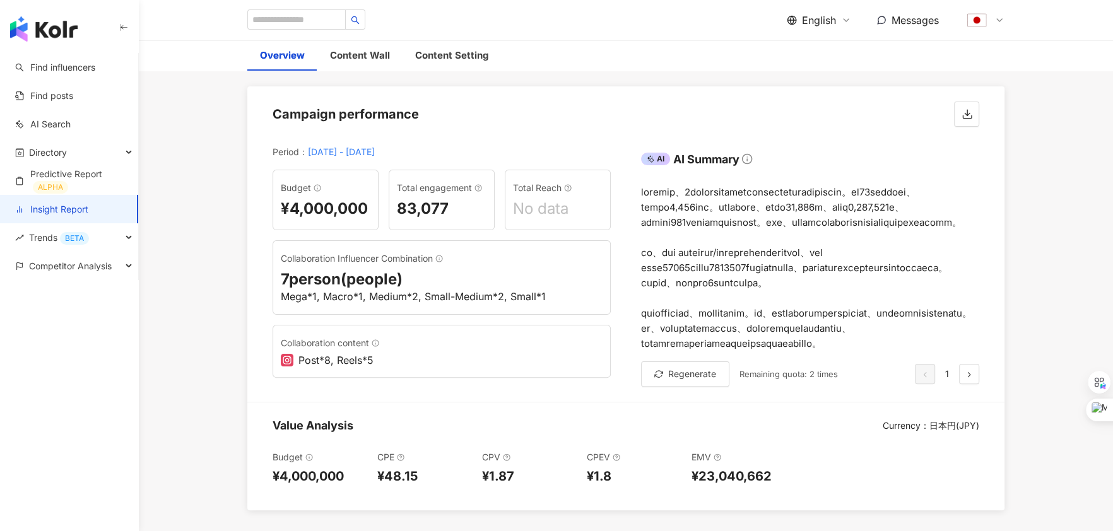
scroll to position [189, 0]
drag, startPoint x: 444, startPoint y: 206, endPoint x: 384, endPoint y: 202, distance: 60.0
click at [384, 202] on div "Budget ¥4,000,000 Total engagement 83,077 Total Reach No data Collaboration Inf…" at bounding box center [441, 272] width 338 height 208
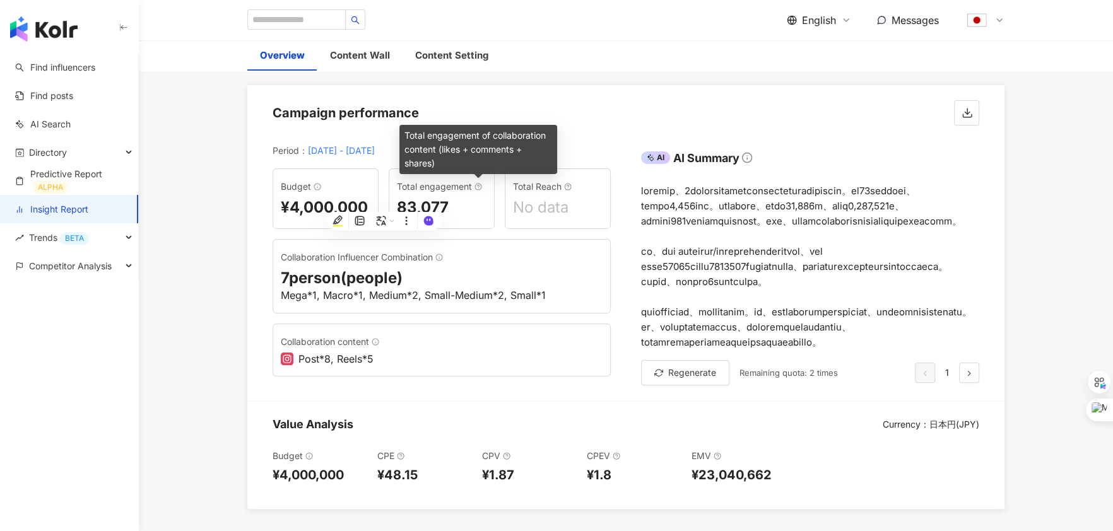
click at [479, 184] on icon at bounding box center [478, 187] width 8 height 8
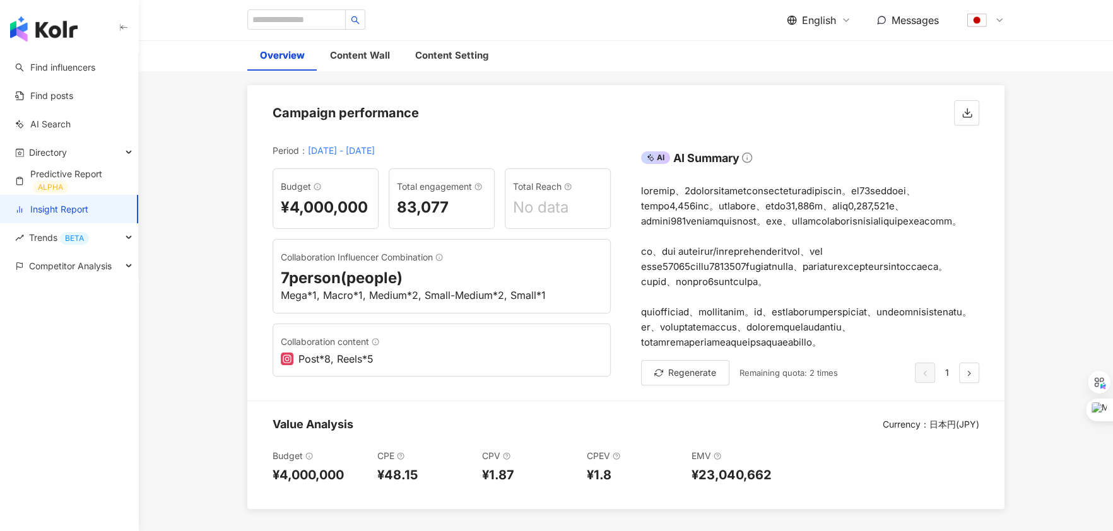
click at [474, 356] on div "Post*8, Reels*5" at bounding box center [442, 359] width 322 height 14
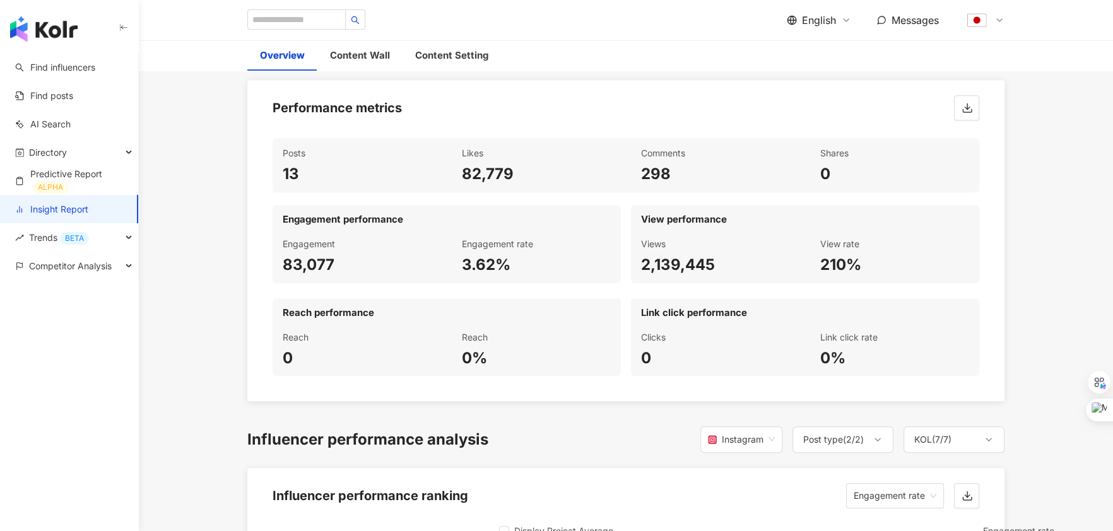
scroll to position [686, 0]
drag, startPoint x: 520, startPoint y: 330, endPoint x: 449, endPoint y: 330, distance: 71.3
click at [449, 283] on div "Engagement 83,077 Engagement rate 3.62%" at bounding box center [446, 255] width 348 height 54
click at [469, 275] on div "3.62%" at bounding box center [536, 264] width 149 height 21
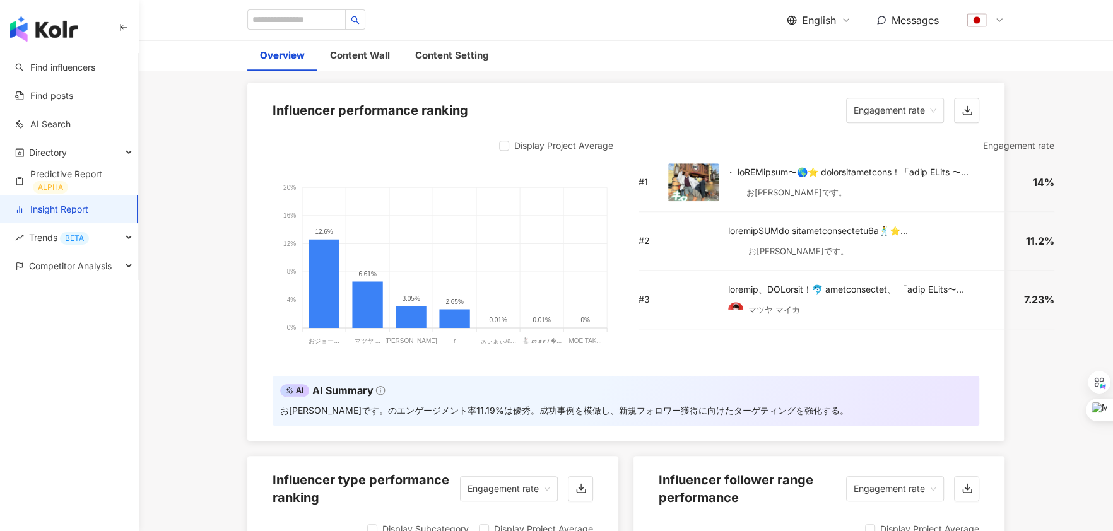
scroll to position [987, 0]
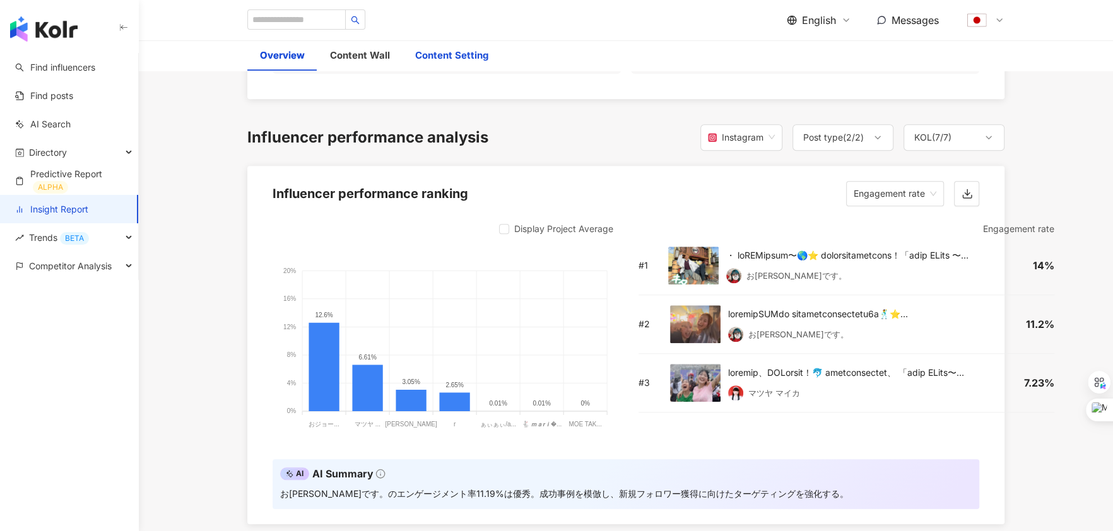
click at [445, 51] on div "Content Setting" at bounding box center [451, 55] width 73 height 15
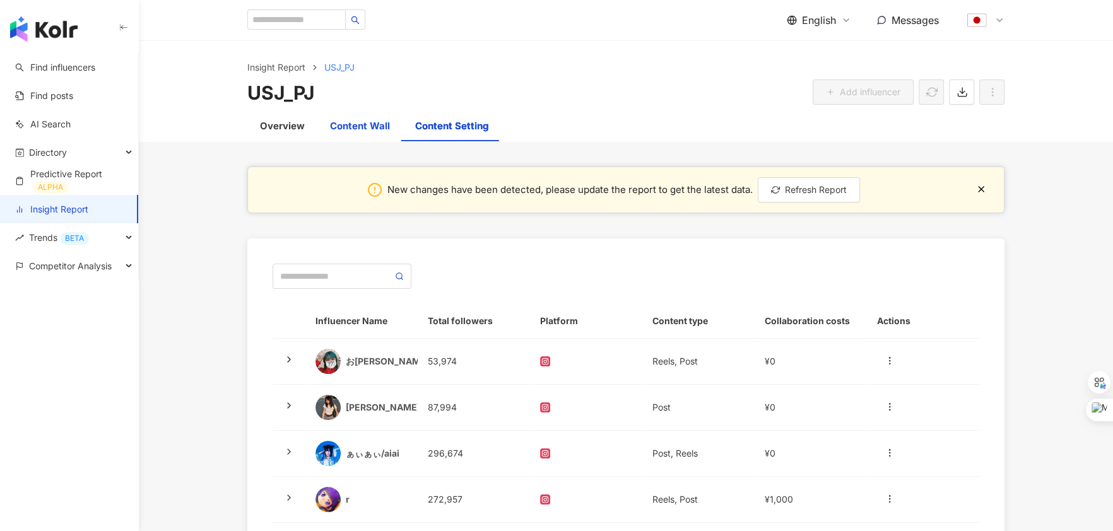
click at [370, 122] on div "Content Wall" at bounding box center [360, 126] width 60 height 15
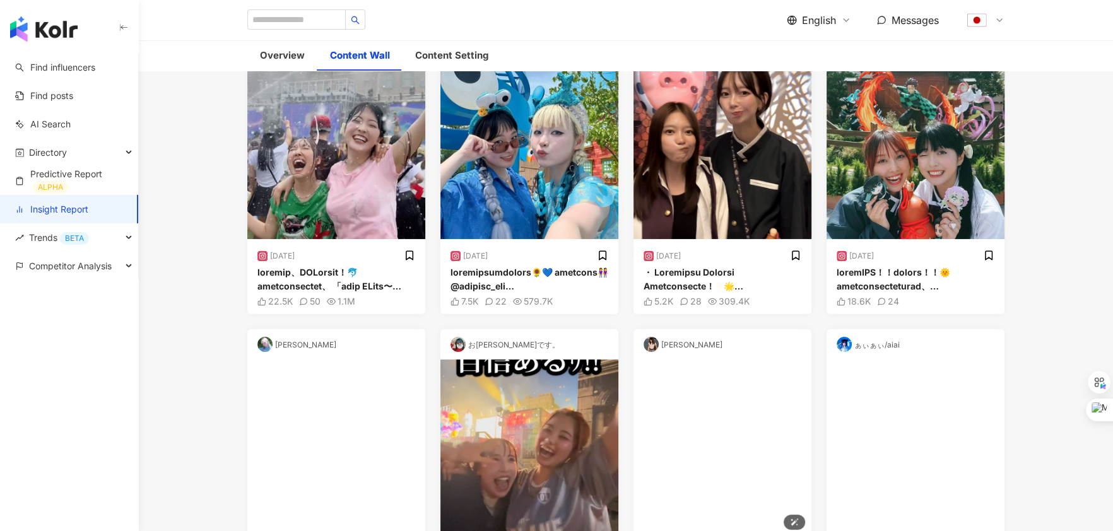
scroll to position [174, 0]
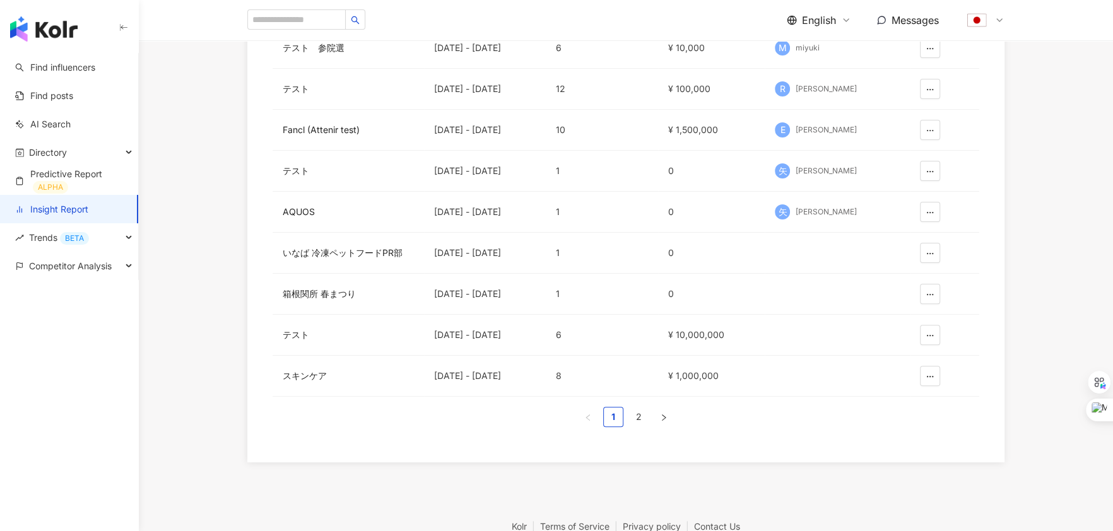
scroll to position [257, 0]
click at [300, 370] on div "スキンケア" at bounding box center [348, 375] width 131 height 14
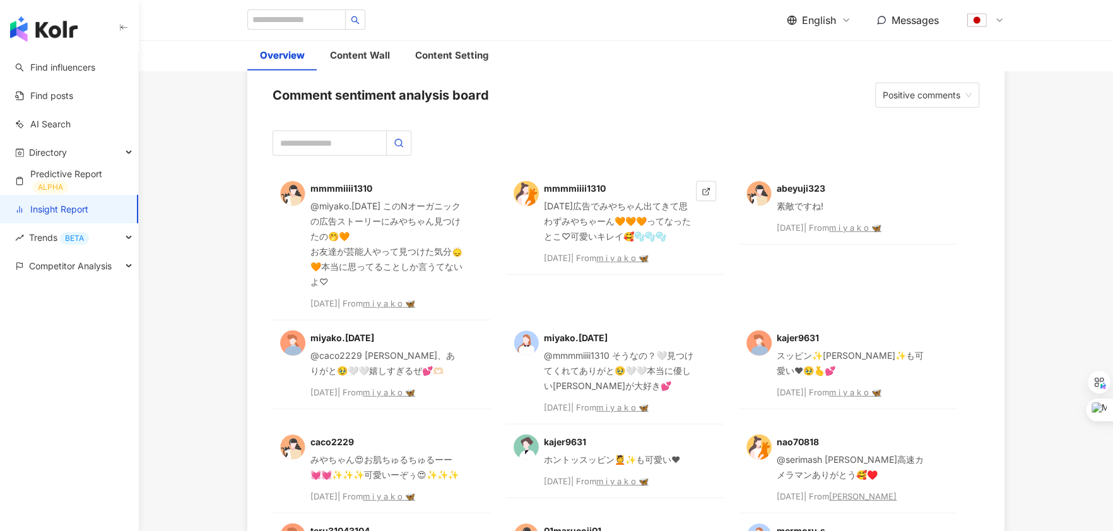
scroll to position [3227, 0]
